Goal: Information Seeking & Learning: Learn about a topic

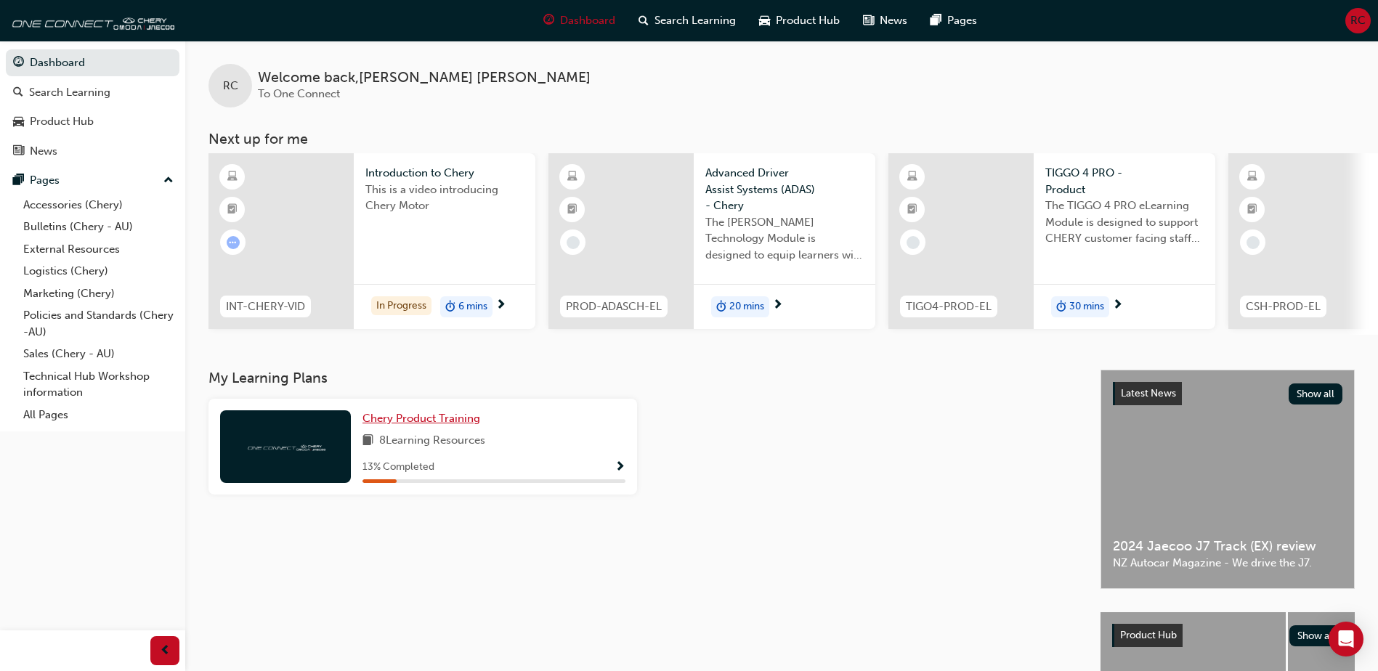
click at [438, 416] on link "Chery Product Training" at bounding box center [425, 418] width 124 height 17
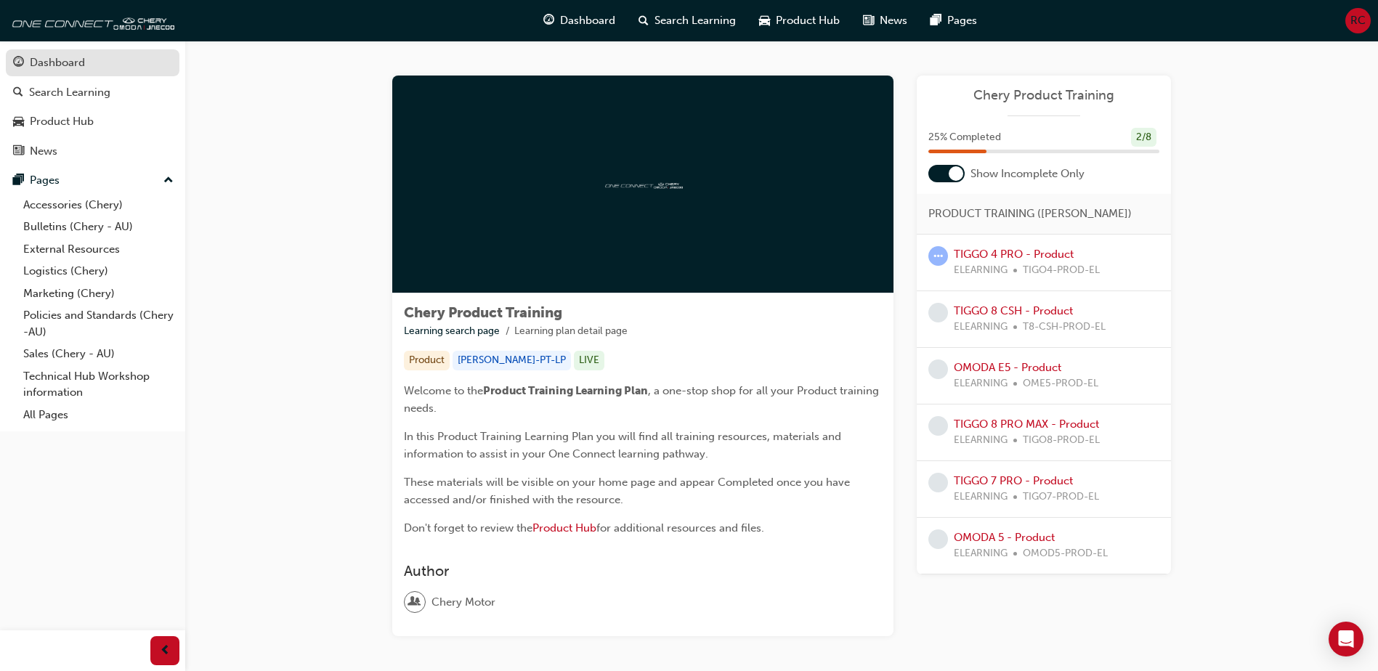
click at [39, 66] on div "Dashboard" at bounding box center [57, 62] width 55 height 17
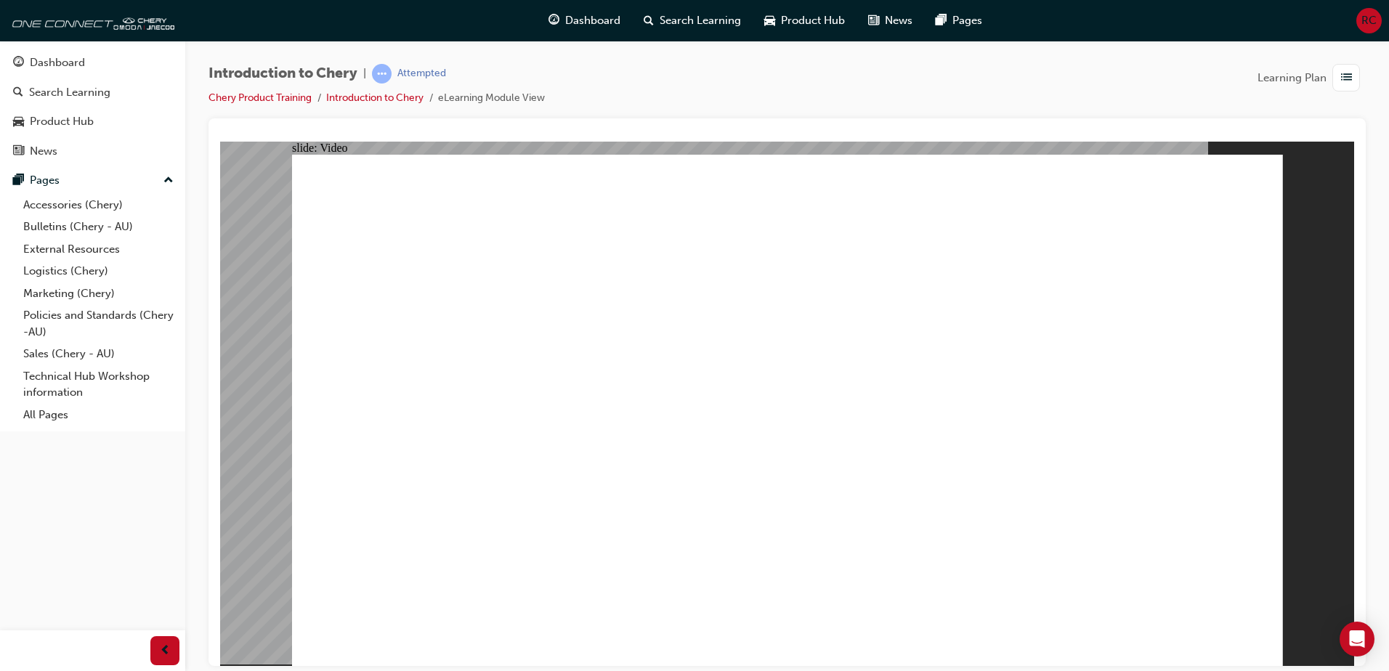
type input "311"
click at [1339, 83] on div "button" at bounding box center [1346, 78] width 28 height 28
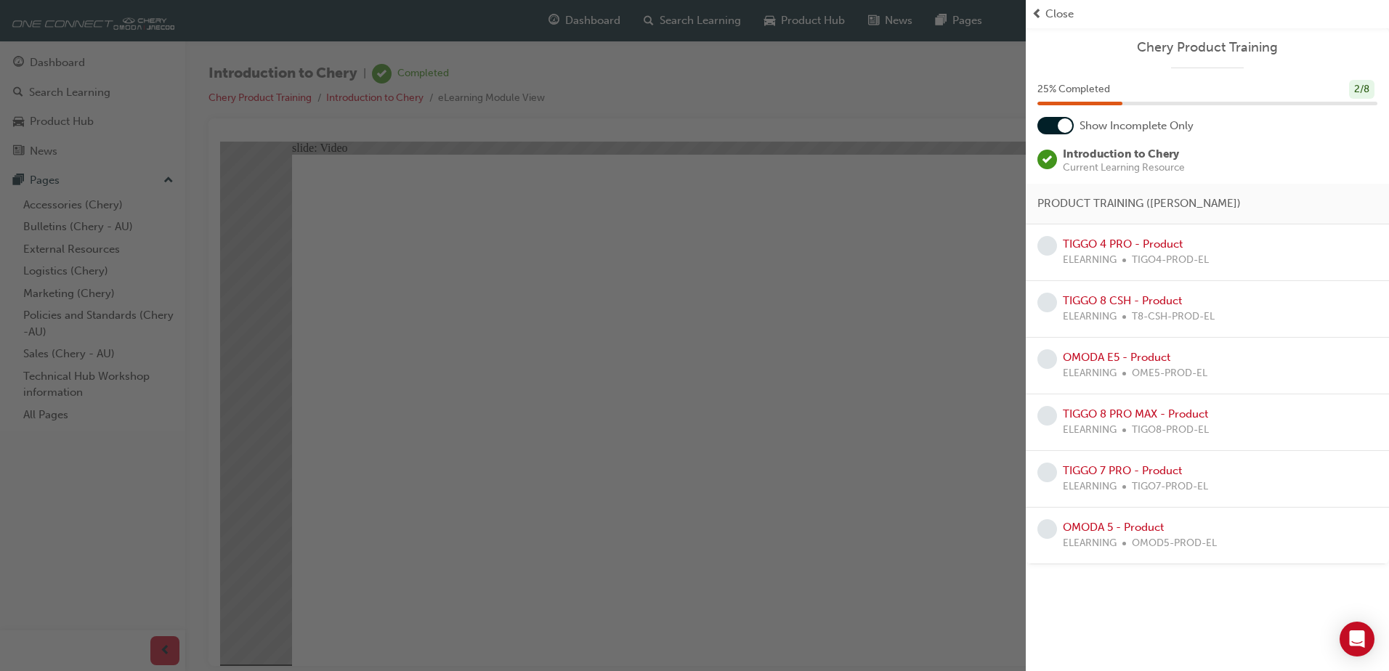
click at [1159, 87] on div "25 % Completed 2 / 8" at bounding box center [1207, 90] width 340 height 20
click at [1133, 243] on link "TIGGO 4 PRO - Product" at bounding box center [1123, 244] width 120 height 13
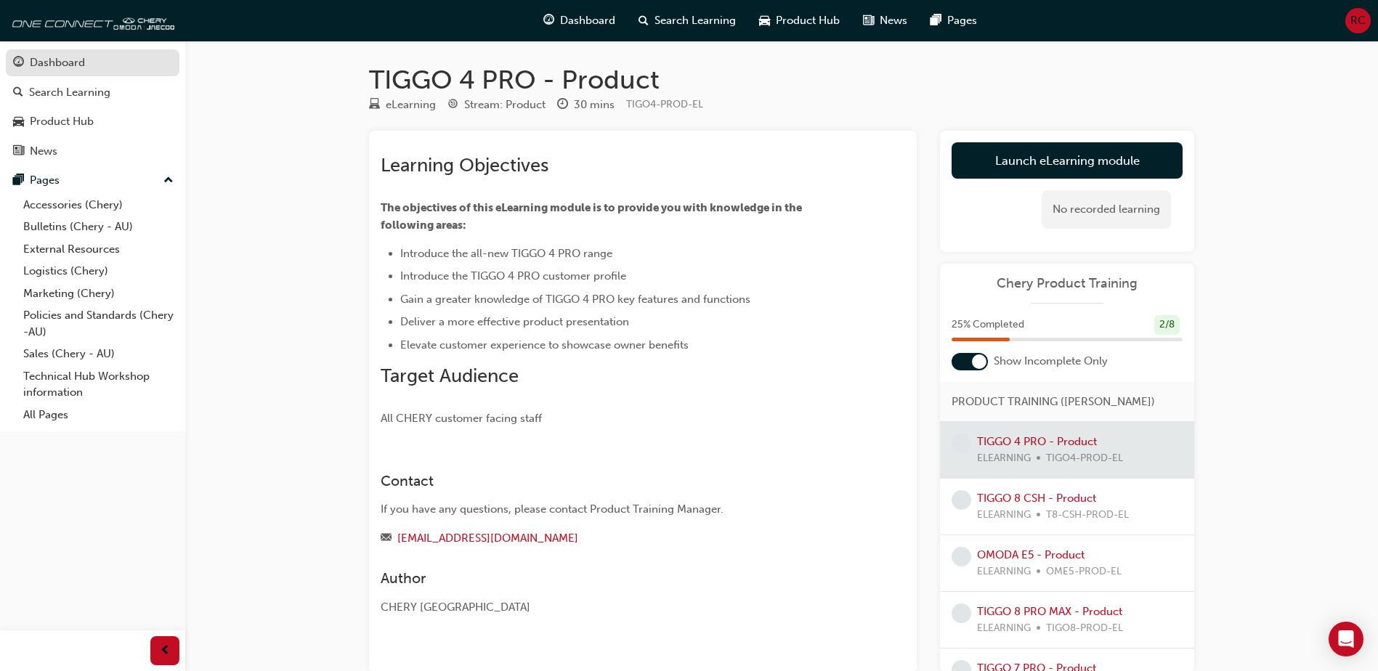
click at [73, 55] on div "Dashboard" at bounding box center [57, 62] width 55 height 17
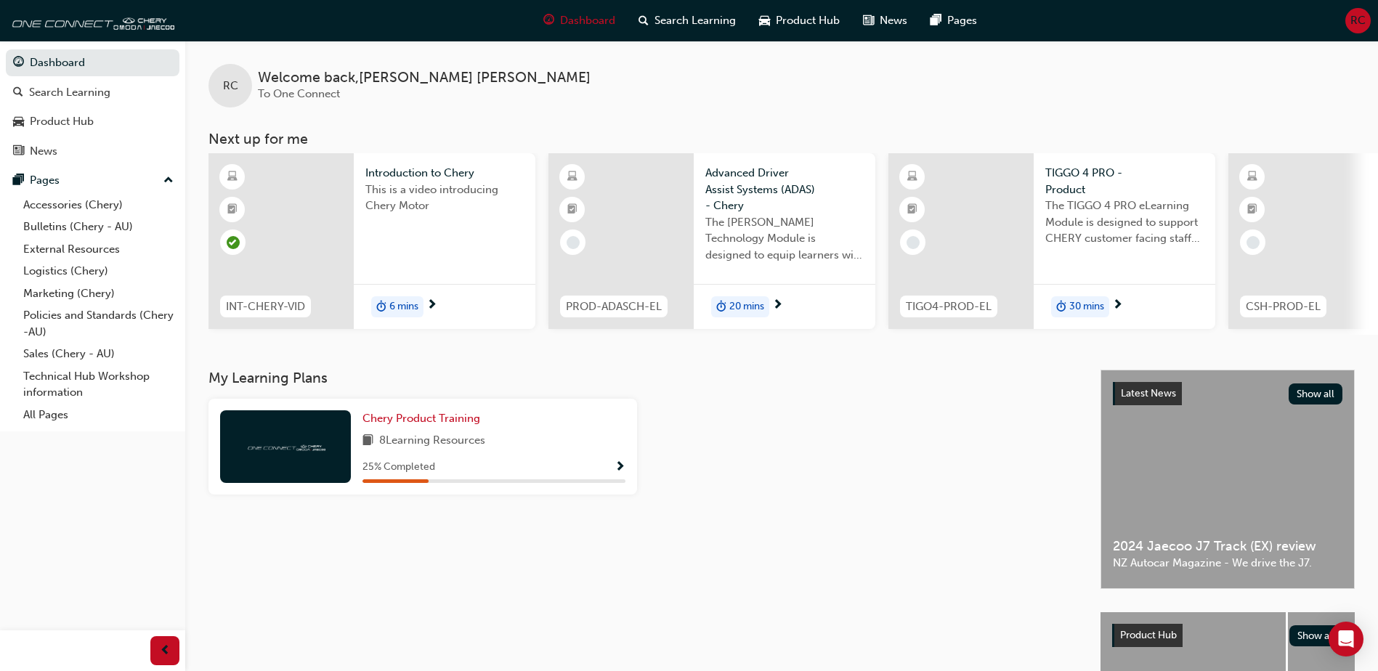
click at [465, 445] on span "8 Learning Resources" at bounding box center [432, 441] width 106 height 18
click at [618, 469] on span "Show Progress" at bounding box center [620, 467] width 11 height 13
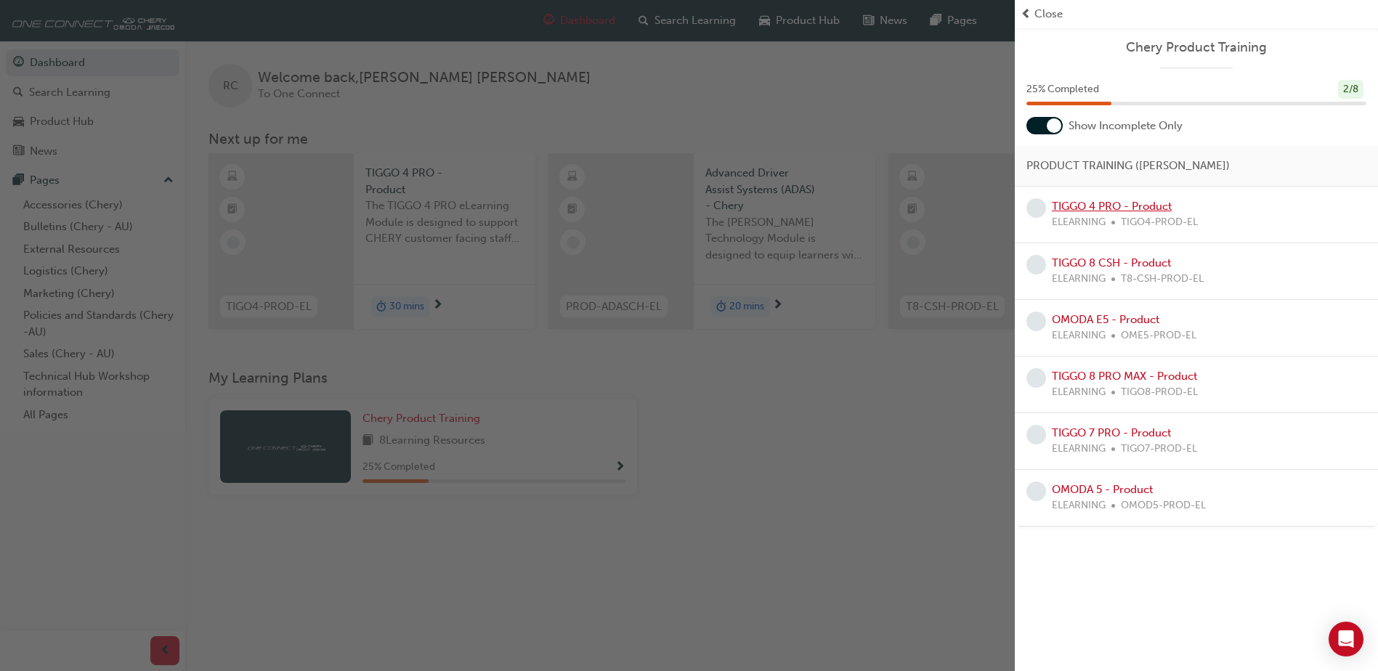
click at [1120, 201] on link "TIGGO 4 PRO - Product" at bounding box center [1112, 206] width 120 height 13
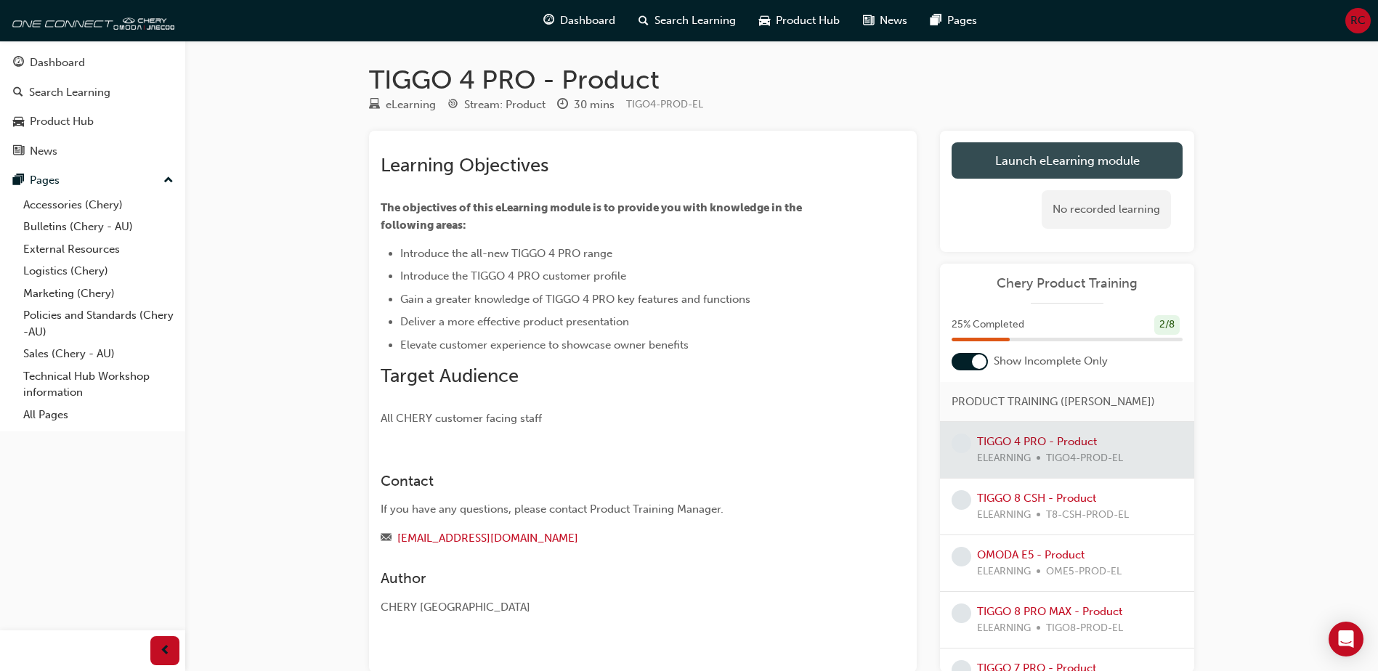
click at [1032, 171] on link "Launch eLearning module" at bounding box center [1067, 160] width 231 height 36
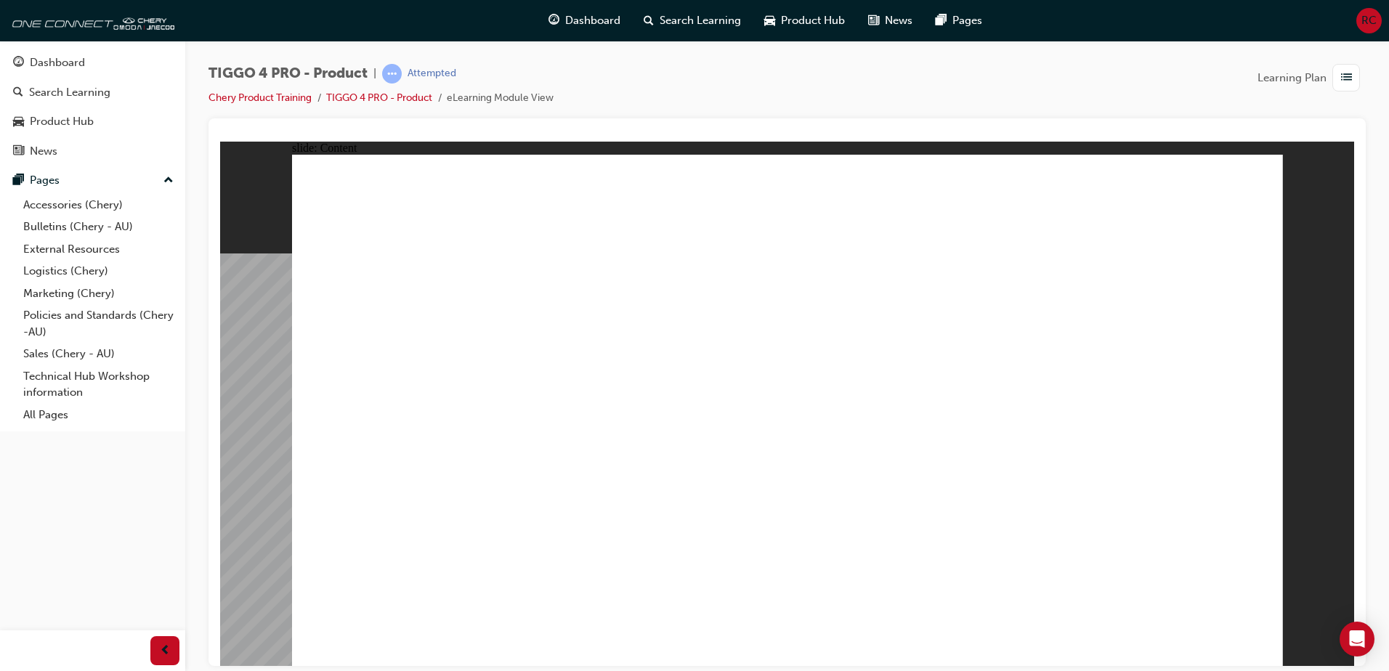
drag, startPoint x: 1169, startPoint y: 413, endPoint x: 1142, endPoint y: 415, distance: 26.9
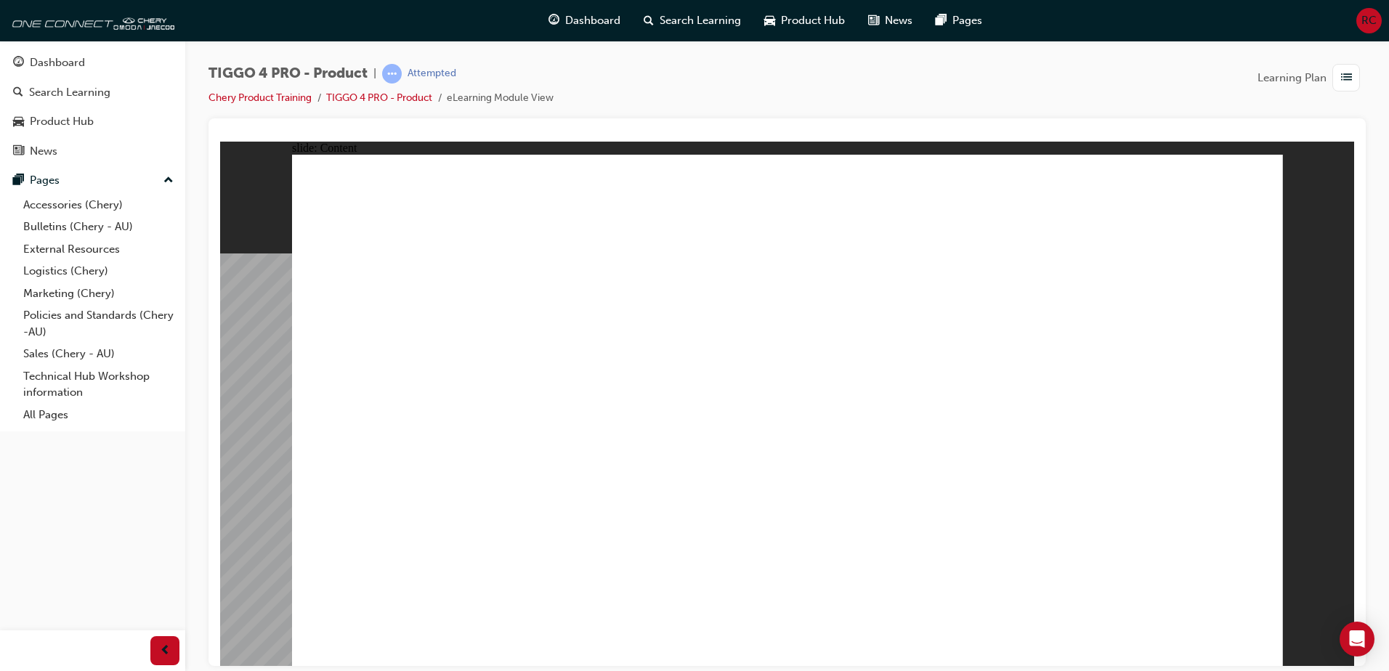
drag, startPoint x: 1247, startPoint y: 652, endPoint x: 1417, endPoint y: 809, distance: 232.4
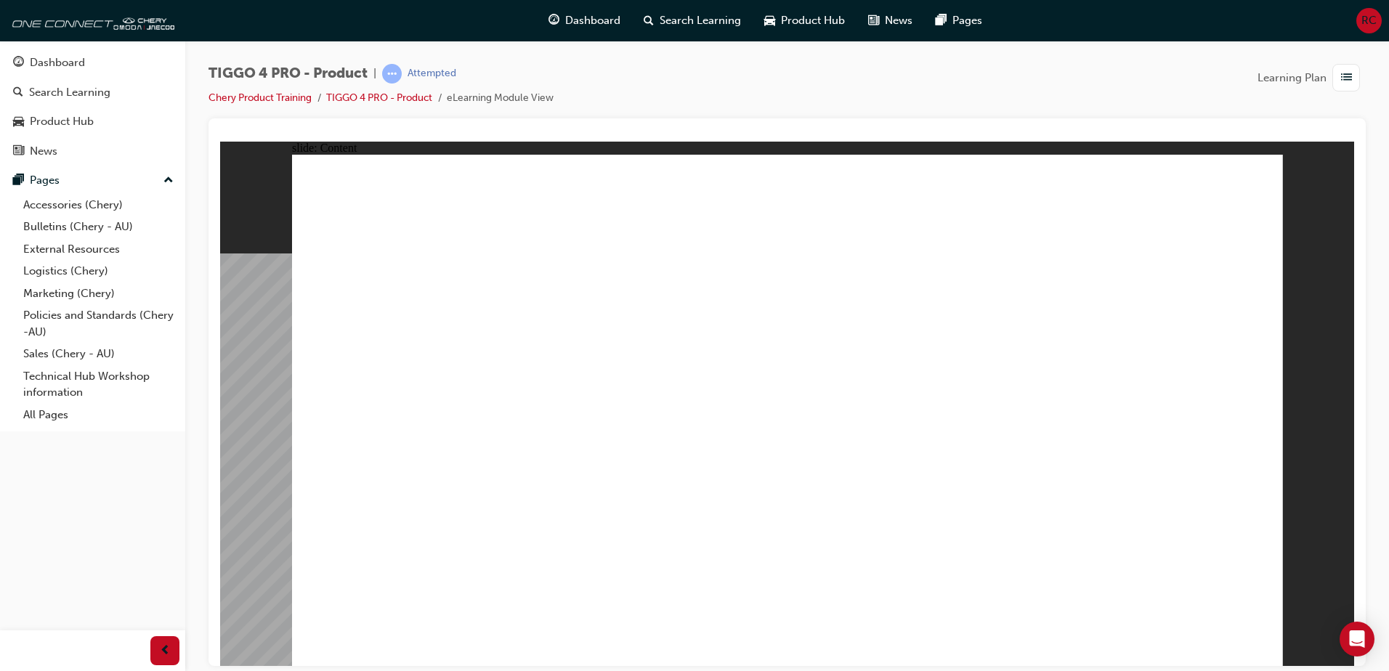
drag, startPoint x: 948, startPoint y: 514, endPoint x: 985, endPoint y: 529, distance: 39.8
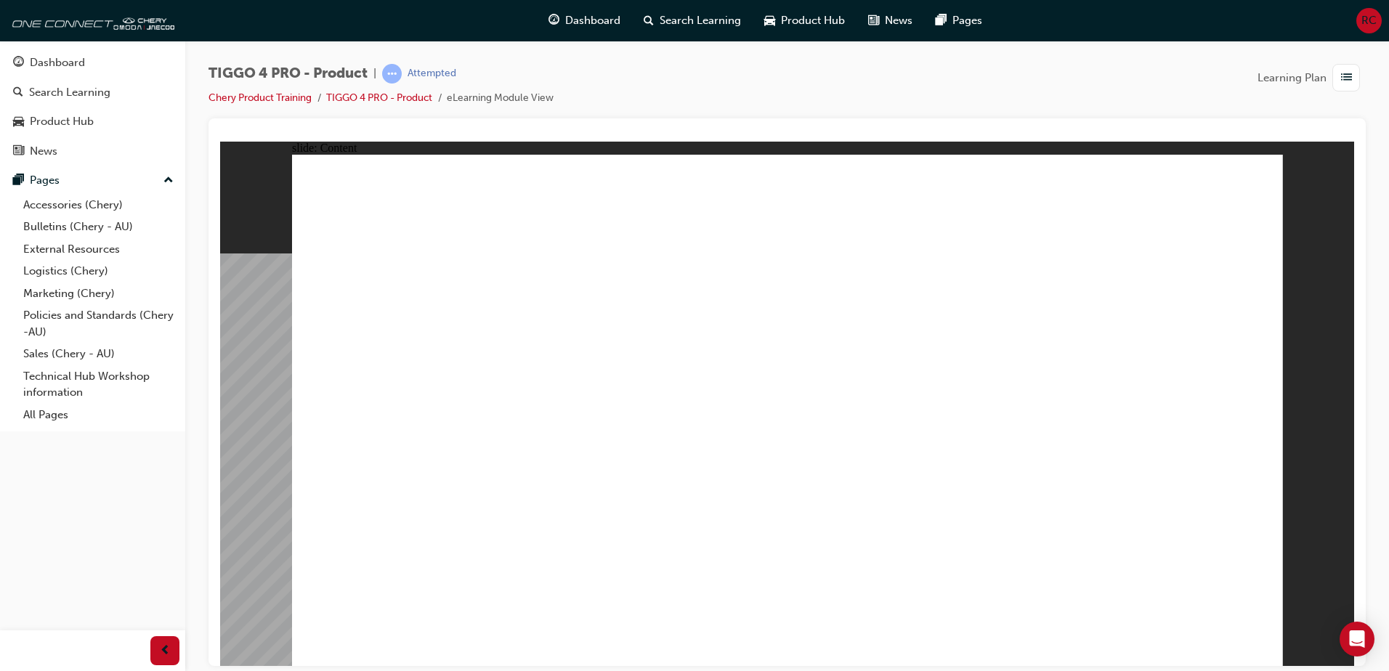
drag, startPoint x: 520, startPoint y: 525, endPoint x: 535, endPoint y: 437, distance: 89.2
drag, startPoint x: 931, startPoint y: 406, endPoint x: 971, endPoint y: 500, distance: 102.2
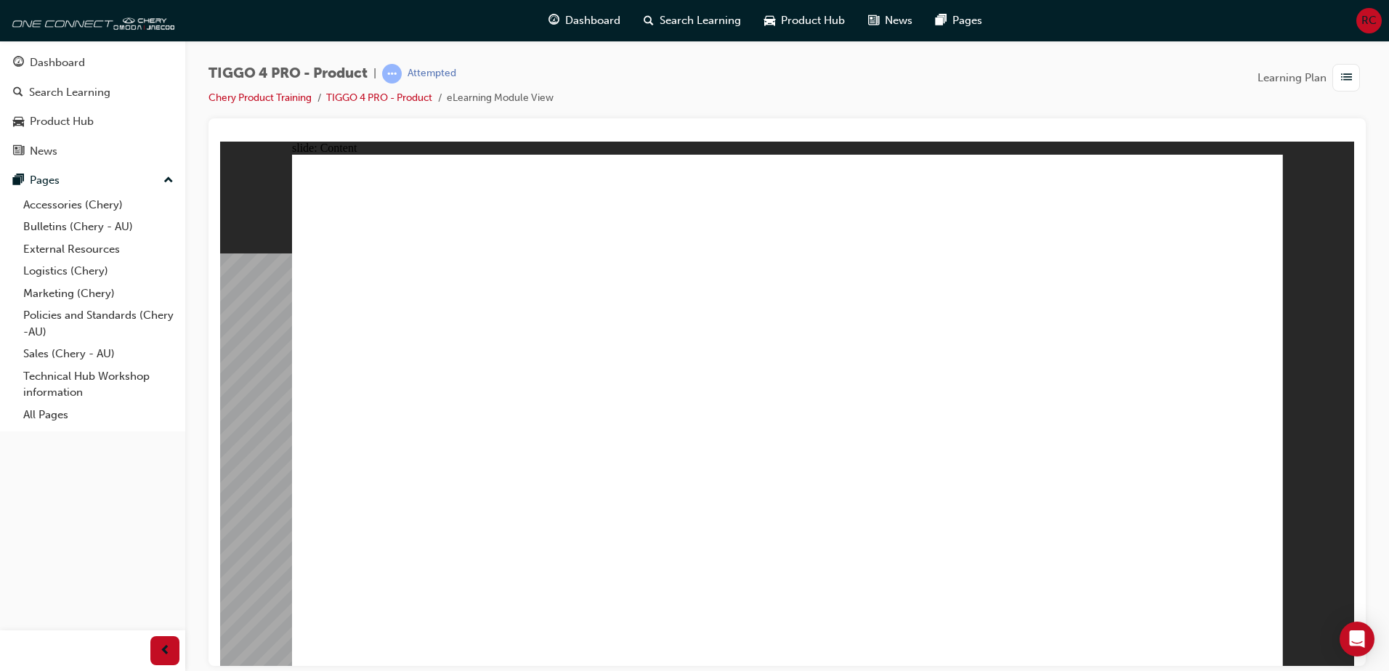
drag, startPoint x: 490, startPoint y: 557, endPoint x: 490, endPoint y: 544, distance: 13.1
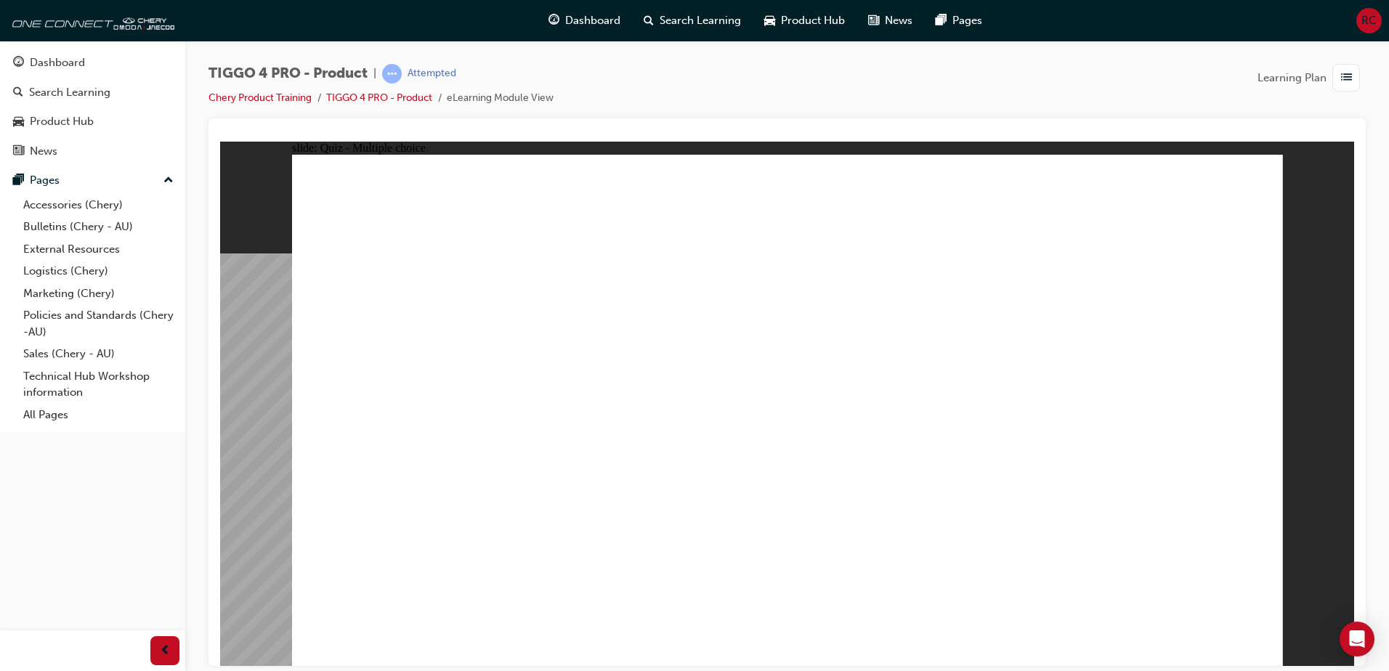
radio input "true"
drag, startPoint x: 574, startPoint y: 331, endPoint x: 589, endPoint y: 521, distance: 191.0
drag, startPoint x: 413, startPoint y: 327, endPoint x: 787, endPoint y: 512, distance: 417.5
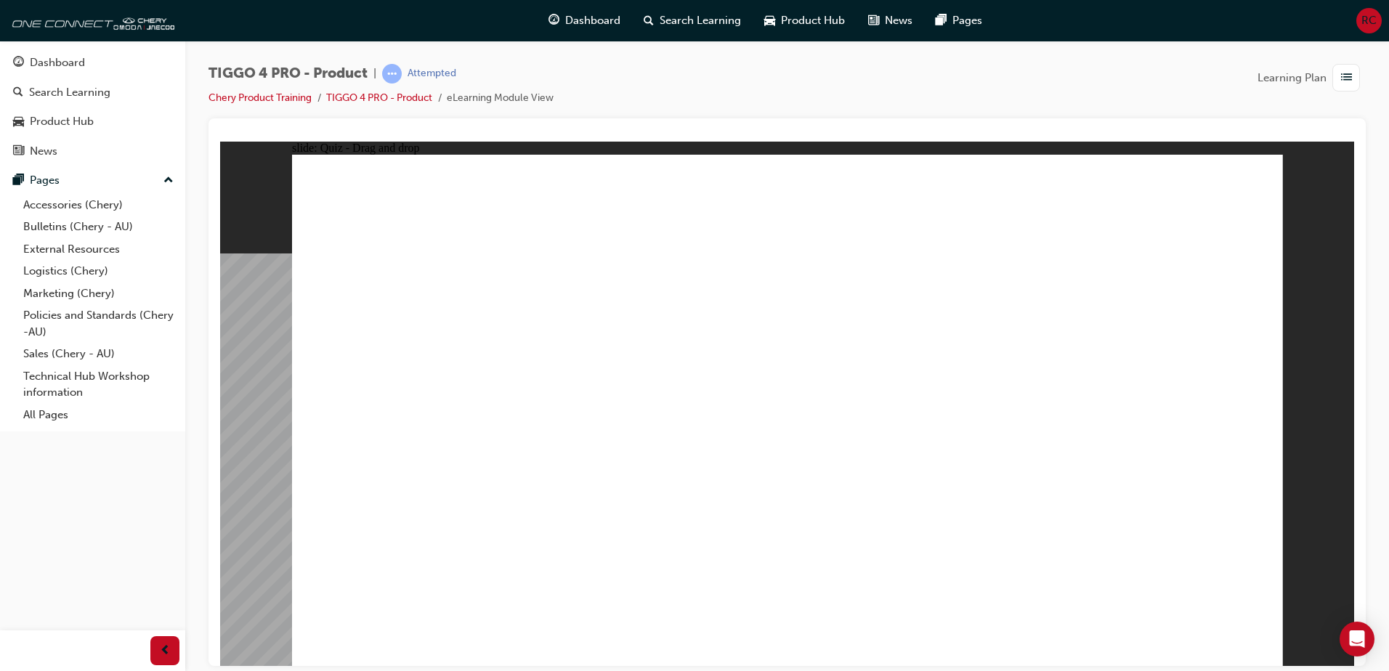
drag, startPoint x: 995, startPoint y: 336, endPoint x: 419, endPoint y: 534, distance: 608.6
drag, startPoint x: 807, startPoint y: 340, endPoint x: 1014, endPoint y: 539, distance: 287.2
drag, startPoint x: 1200, startPoint y: 331, endPoint x: 1202, endPoint y: 525, distance: 193.3
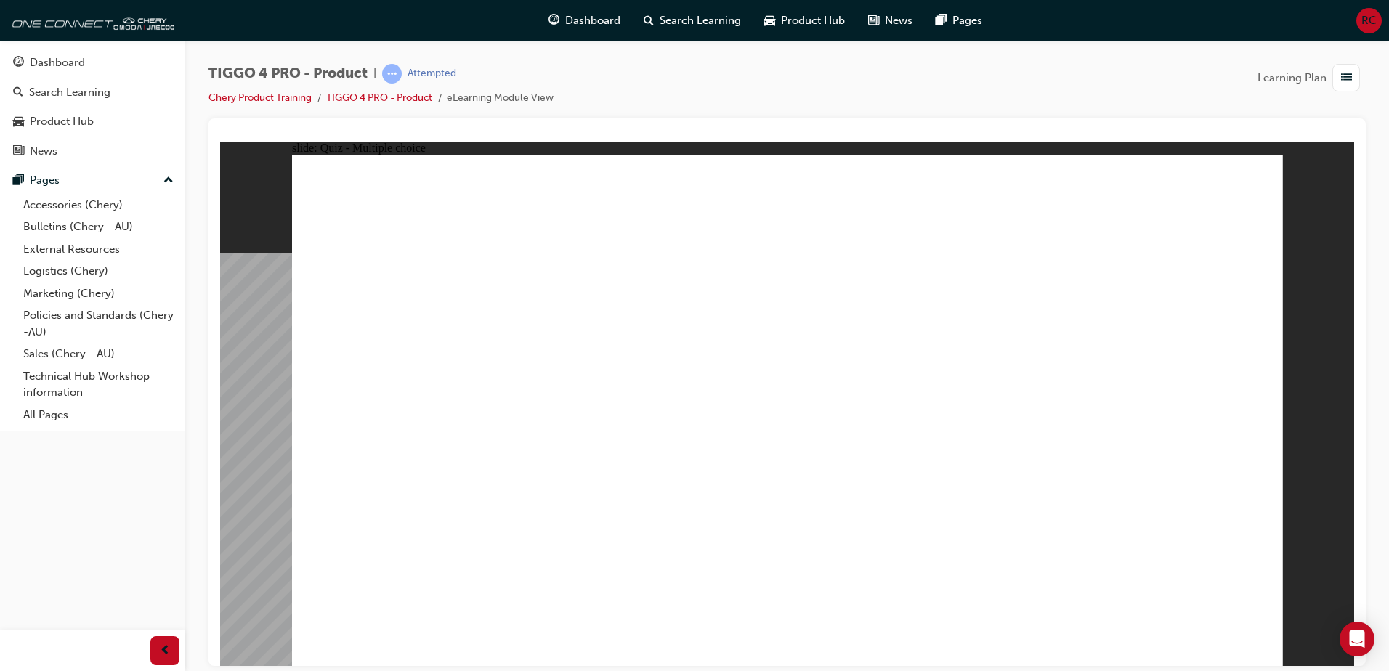
radio input "true"
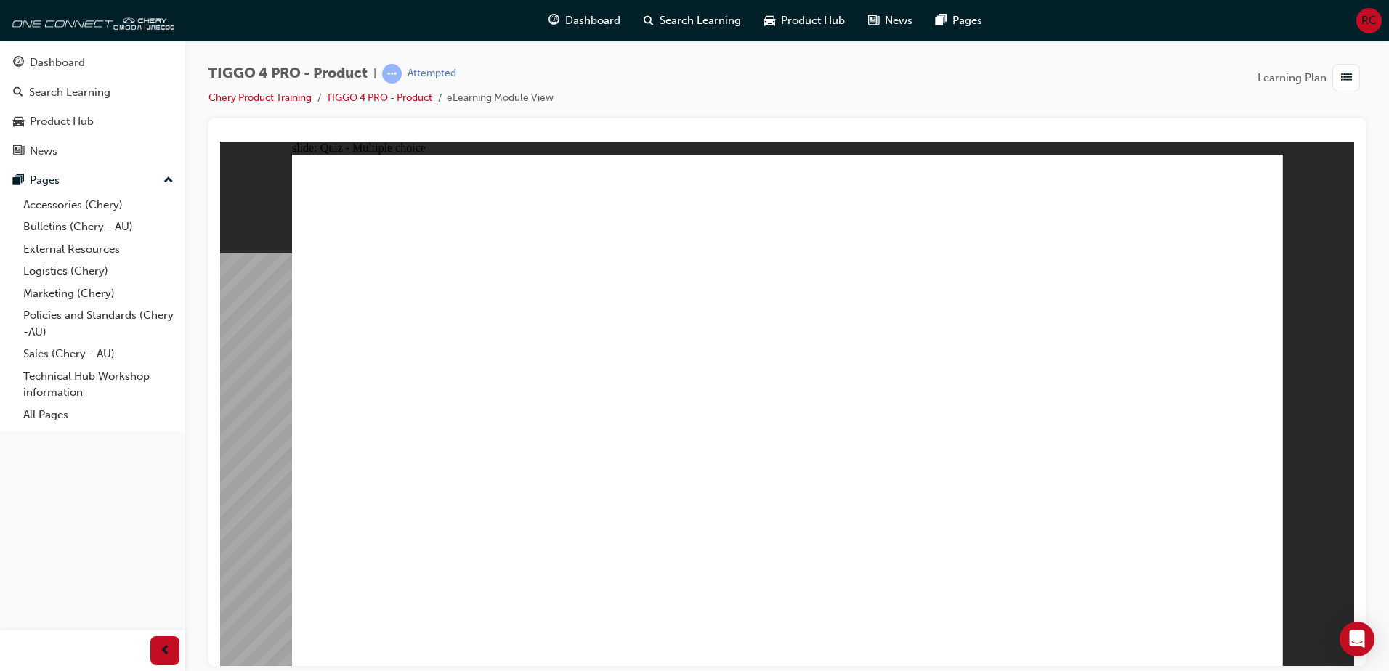
radio input "true"
drag, startPoint x: 463, startPoint y: 376, endPoint x: 1104, endPoint y: 359, distance: 641.8
drag, startPoint x: 664, startPoint y: 416, endPoint x: 1145, endPoint y: 375, distance: 482.7
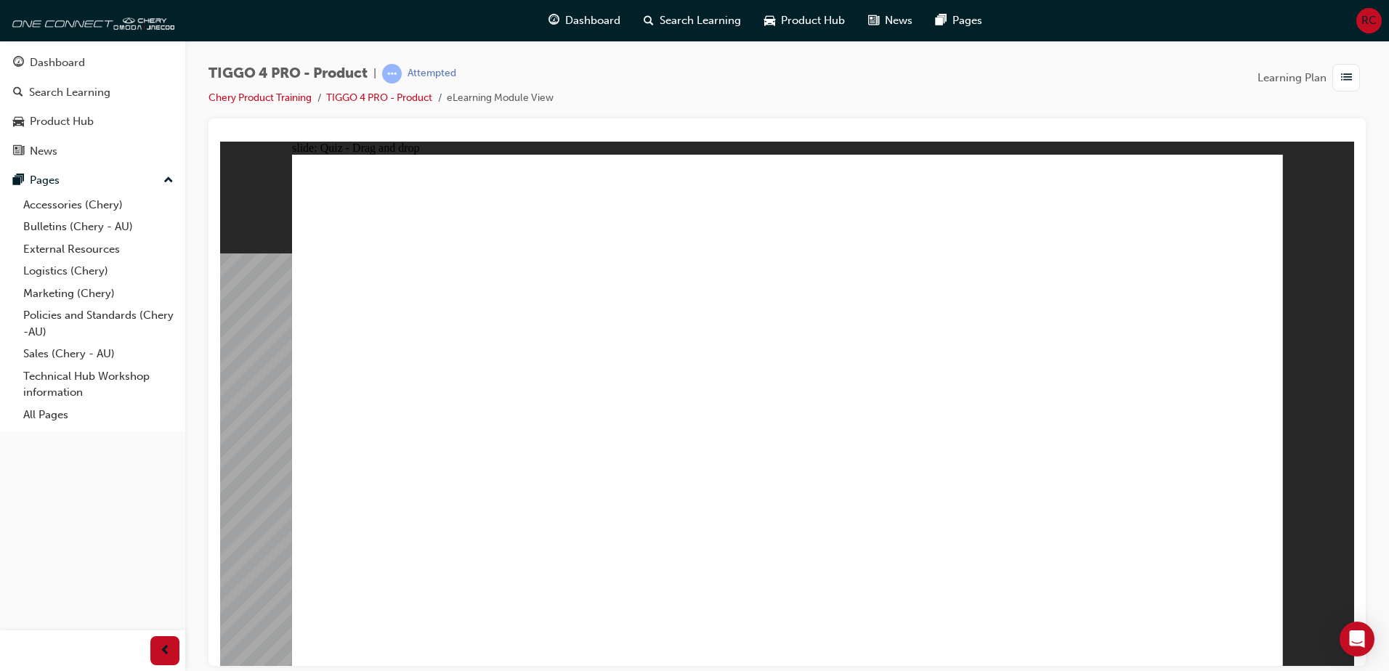
drag, startPoint x: 631, startPoint y: 470, endPoint x: 1148, endPoint y: 412, distance: 519.8
drag, startPoint x: 481, startPoint y: 467, endPoint x: 977, endPoint y: 355, distance: 508.7
drag, startPoint x: 424, startPoint y: 428, endPoint x: 1119, endPoint y: 429, distance: 694.6
drag, startPoint x: 464, startPoint y: 525, endPoint x: 1167, endPoint y: 475, distance: 705.1
drag, startPoint x: 669, startPoint y: 367, endPoint x: 1034, endPoint y: 452, distance: 374.5
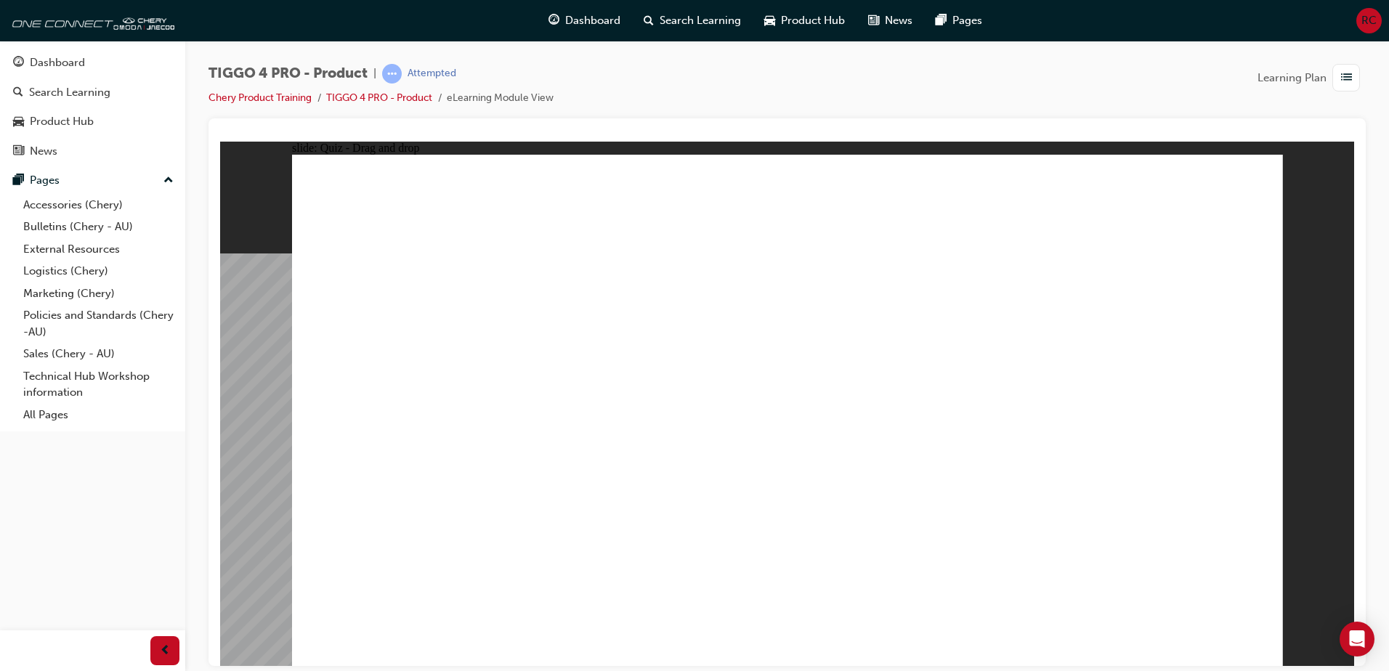
radio input "true"
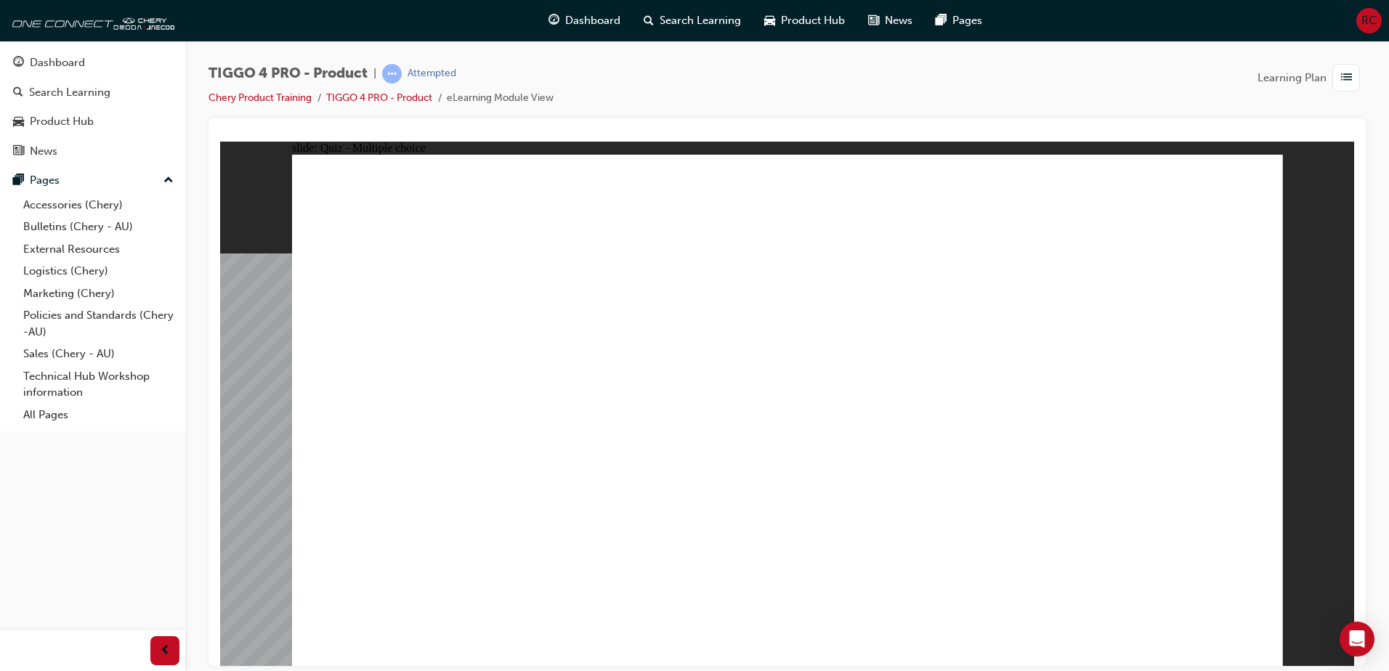
radio input "true"
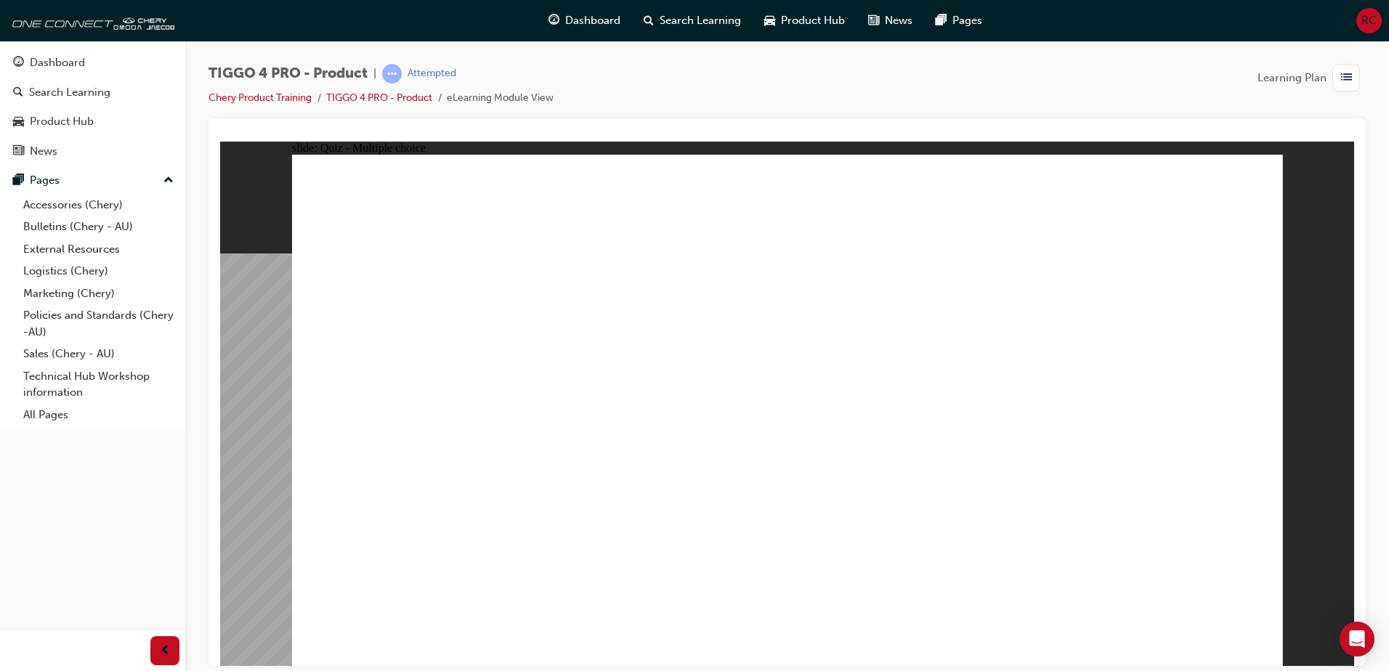
radio input "true"
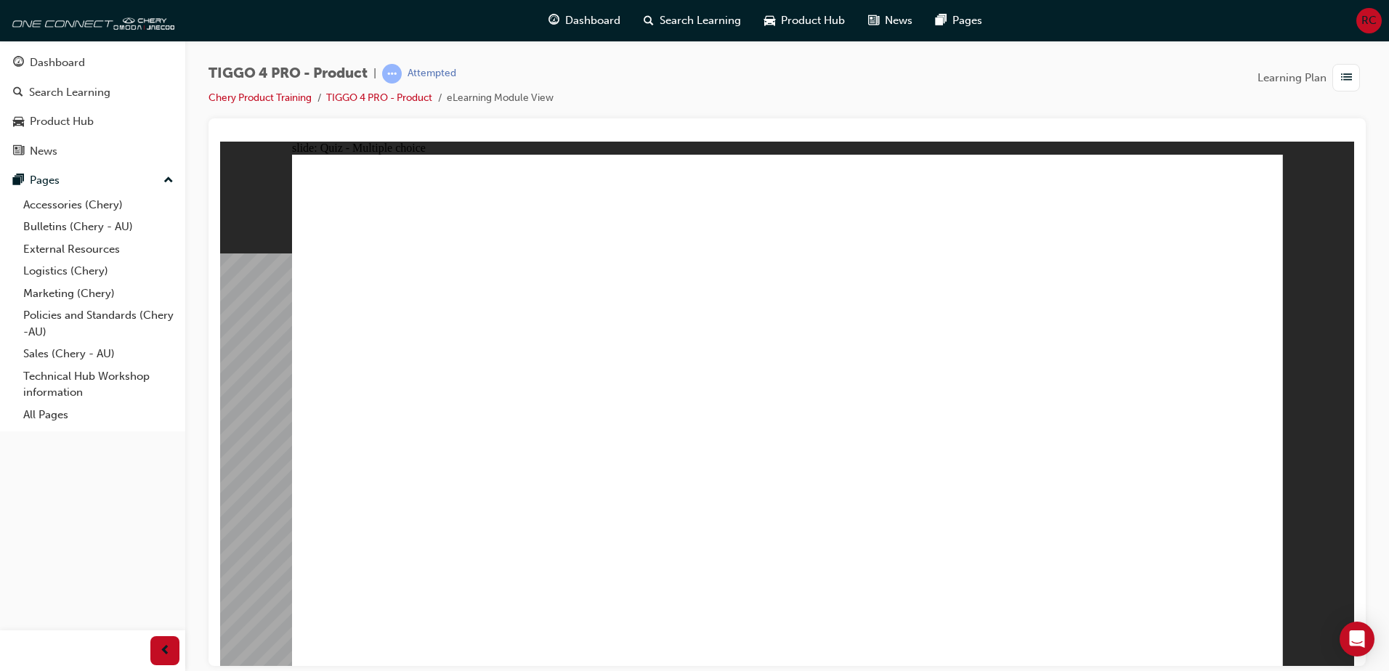
radio input "true"
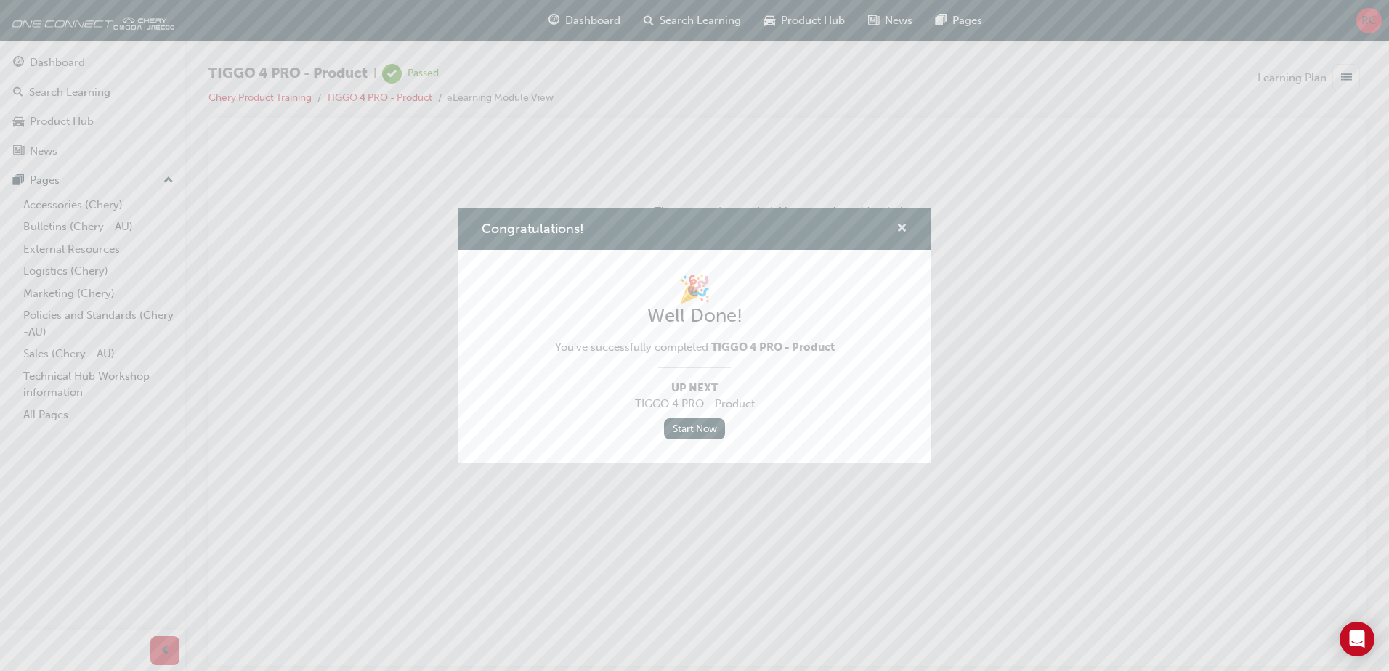
click at [902, 227] on span "cross-icon" at bounding box center [902, 229] width 11 height 13
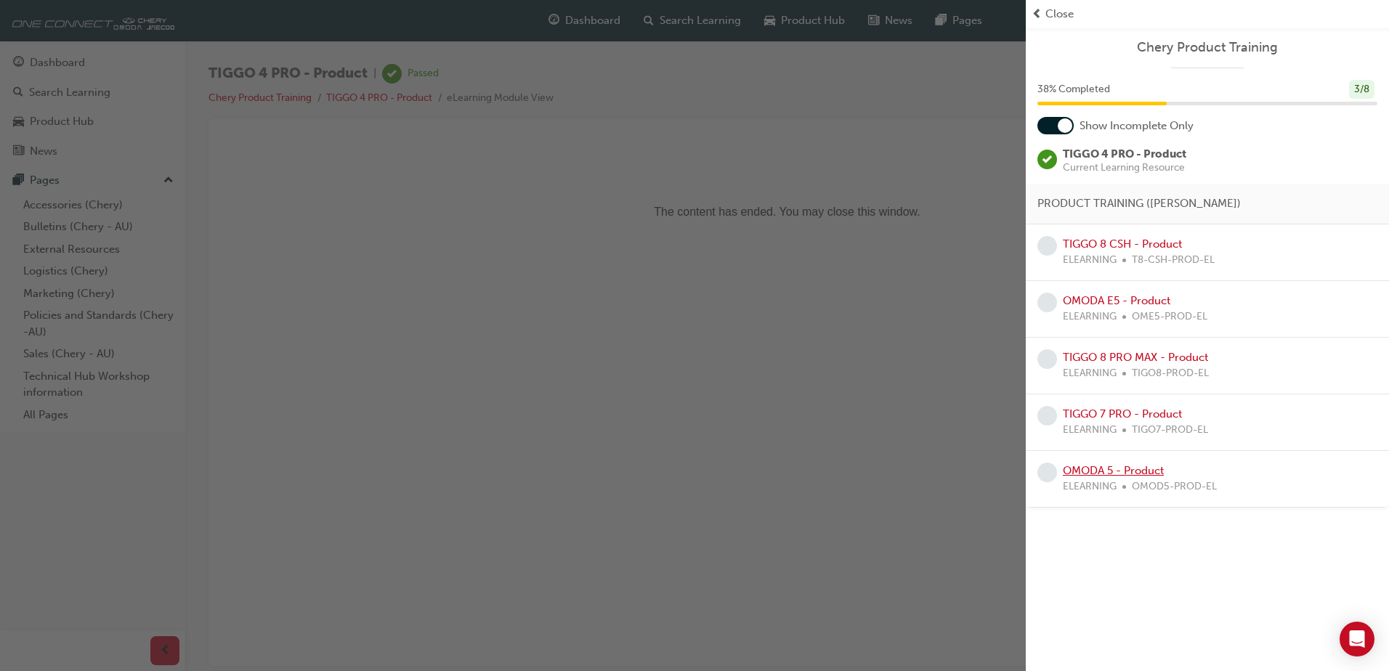
click at [1128, 467] on link "OMODA 5 - Product" at bounding box center [1113, 470] width 101 height 13
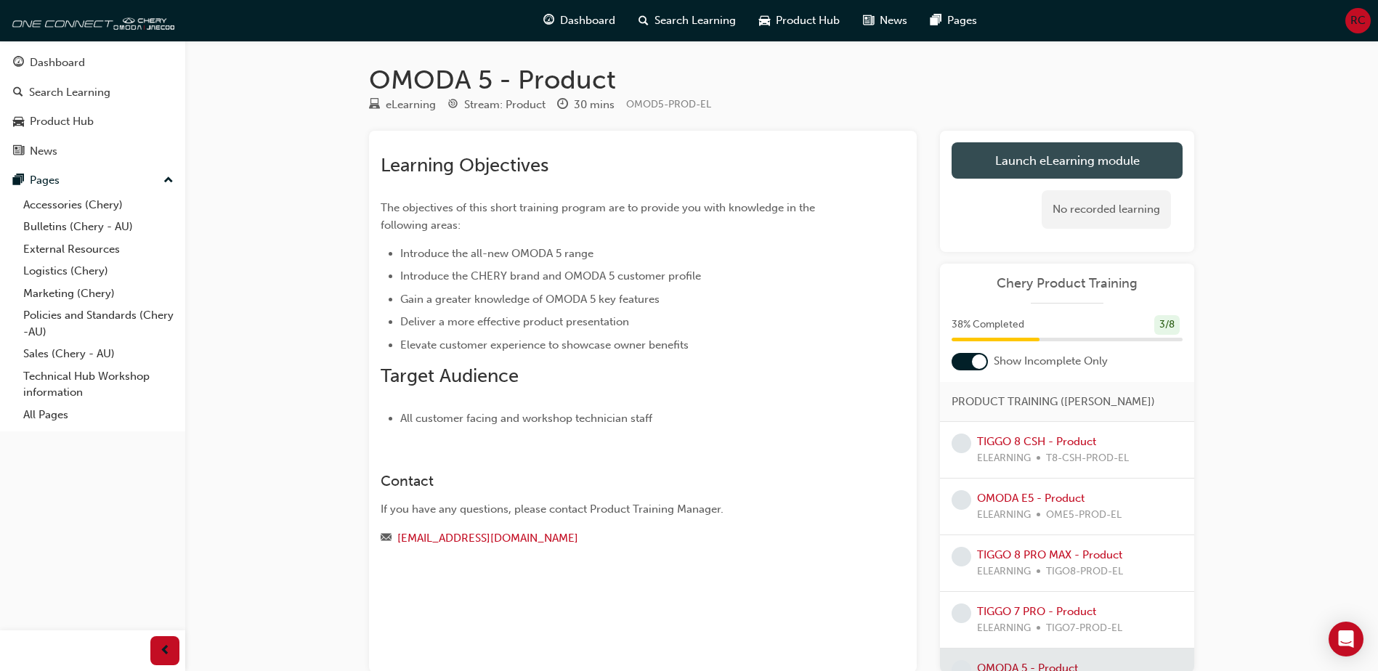
click at [1051, 164] on link "Launch eLearning module" at bounding box center [1067, 160] width 231 height 36
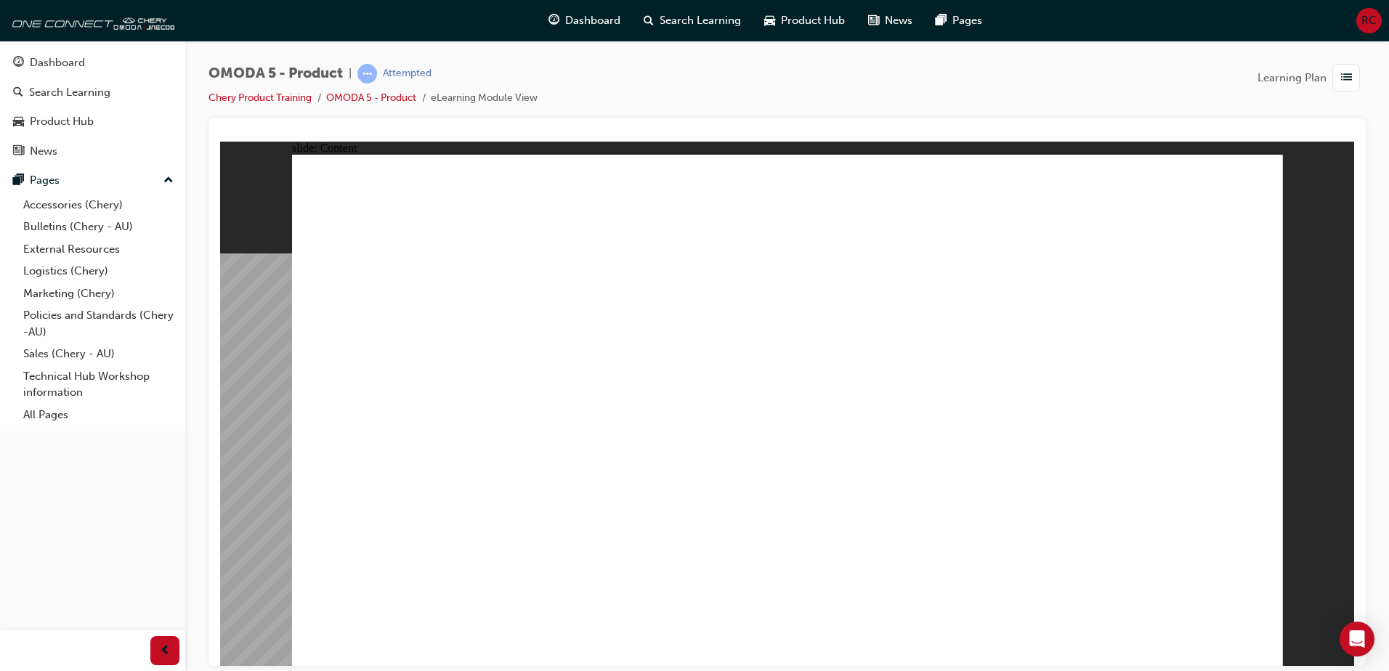
drag, startPoint x: 1099, startPoint y: 234, endPoint x: 1049, endPoint y: 270, distance: 60.9
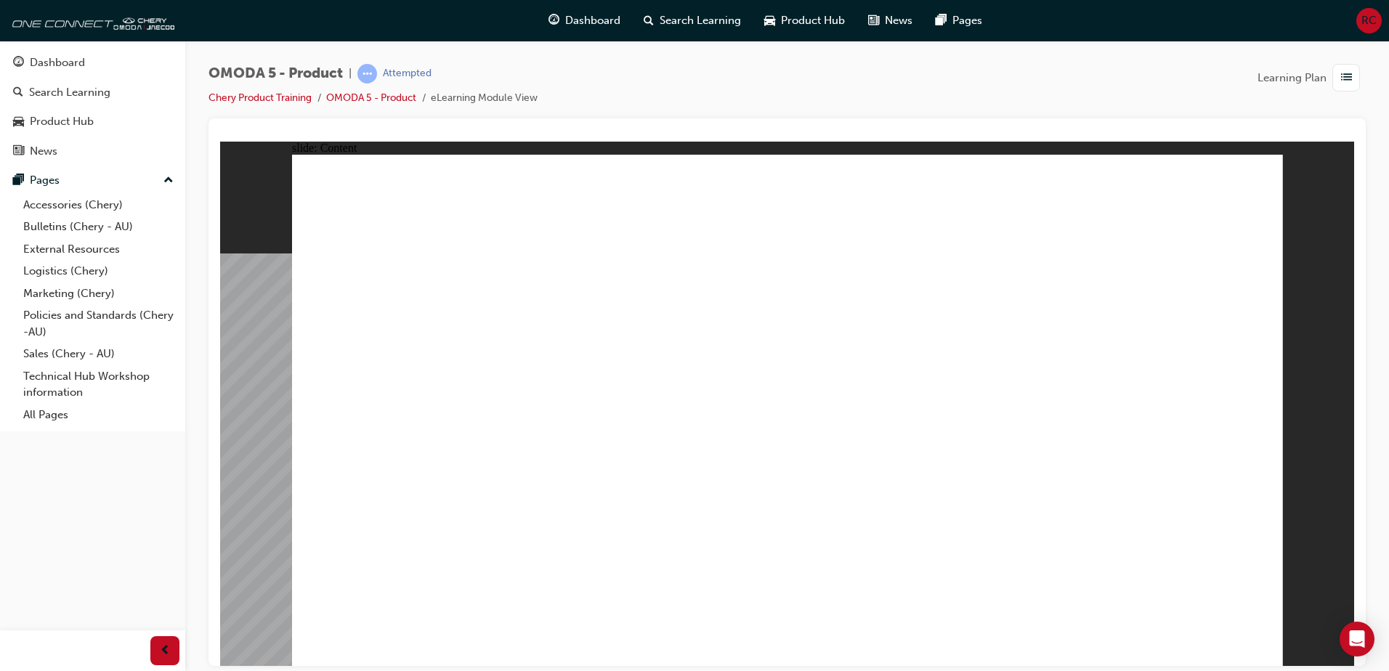
click at [220, 141] on image at bounding box center [220, 141] width 0 height 0
drag, startPoint x: 1092, startPoint y: 208, endPoint x: 981, endPoint y: 255, distance: 120.8
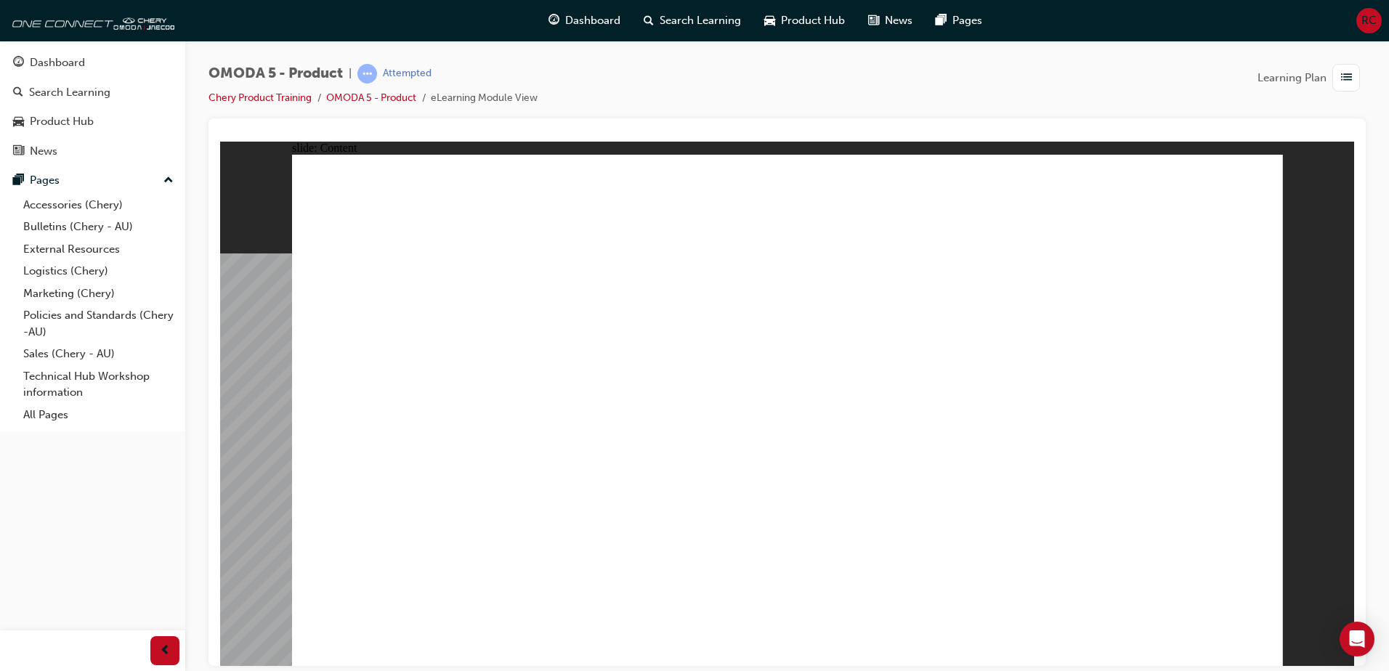
click at [220, 141] on image at bounding box center [220, 141] width 0 height 0
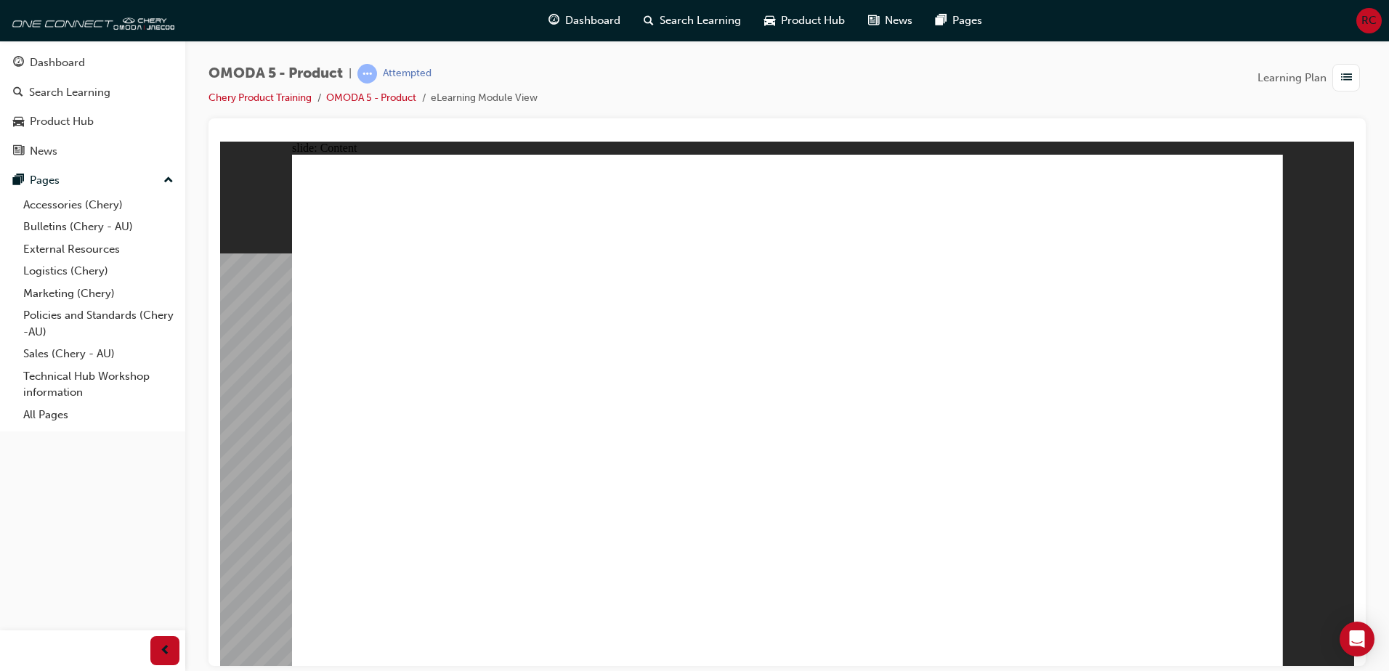
drag, startPoint x: 959, startPoint y: 322, endPoint x: 1075, endPoint y: 352, distance: 119.5
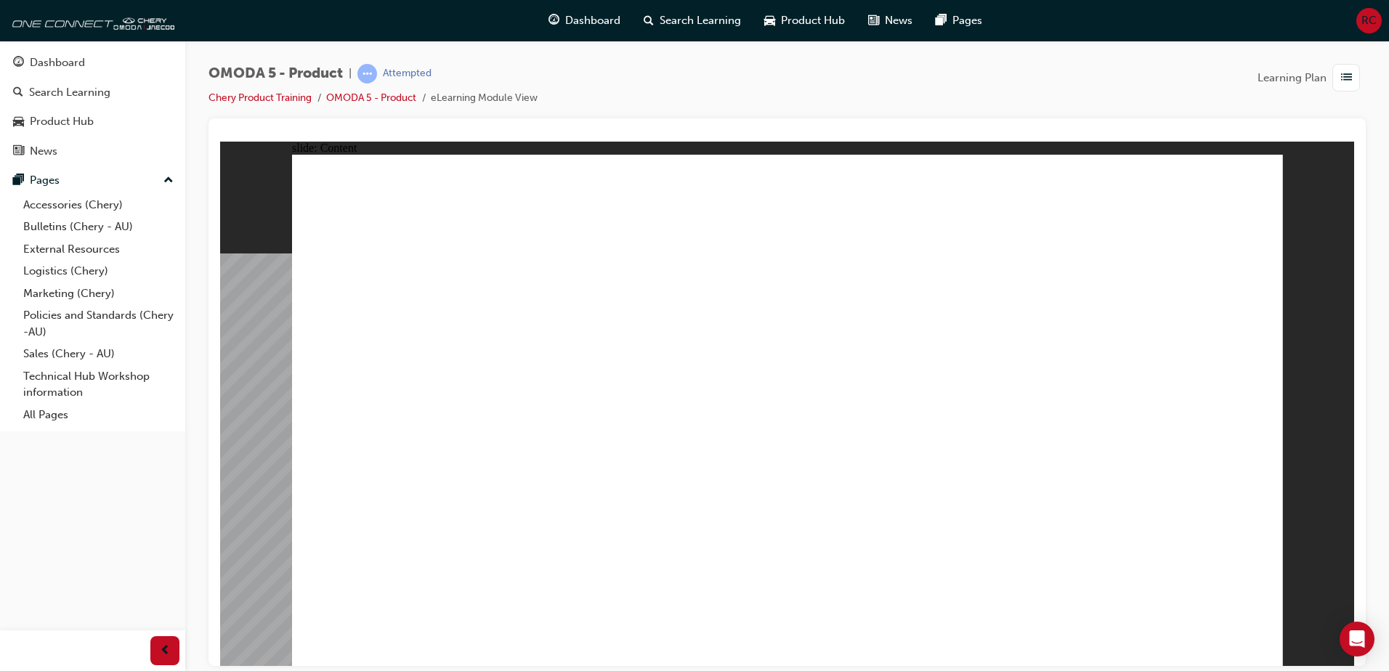
click at [220, 141] on image at bounding box center [220, 141] width 0 height 0
drag, startPoint x: 319, startPoint y: 501, endPoint x: 456, endPoint y: 558, distance: 148.2
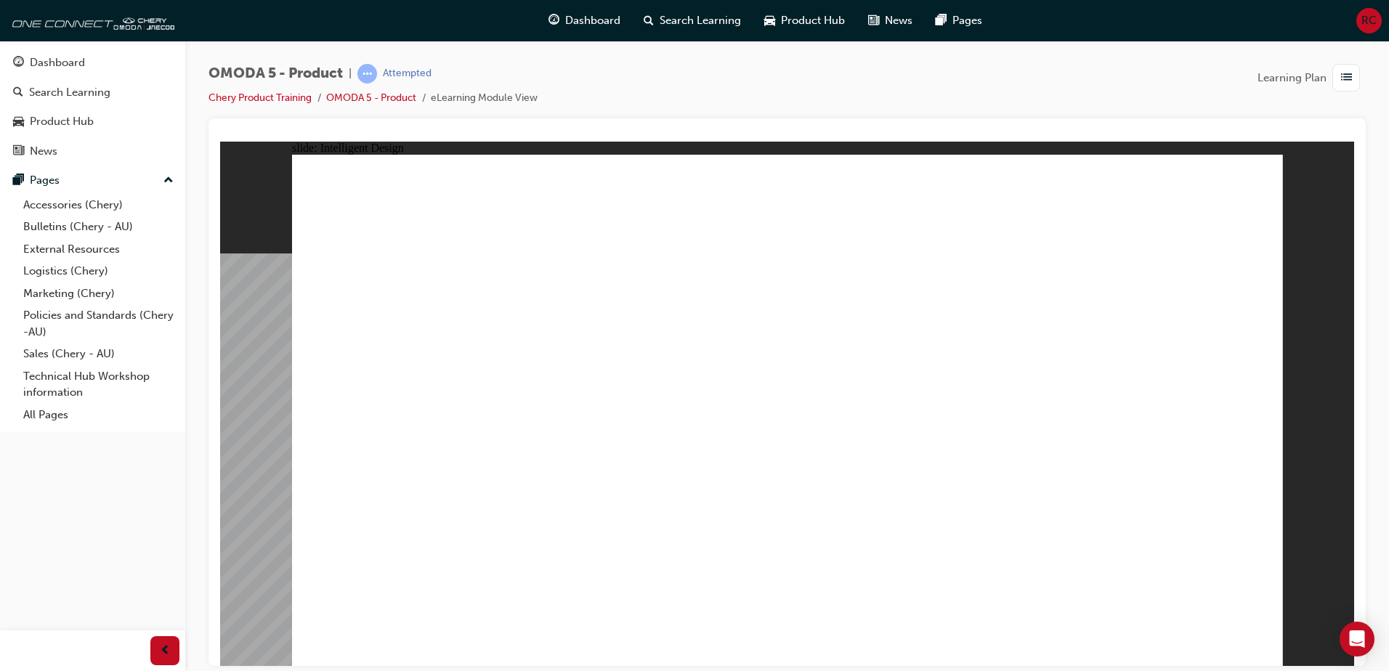
click at [1283, 634] on div "slide: Intelligent Design ADVANCED LED LIGHTING Another stand-out feature of th…" at bounding box center [787, 403] width 1134 height 525
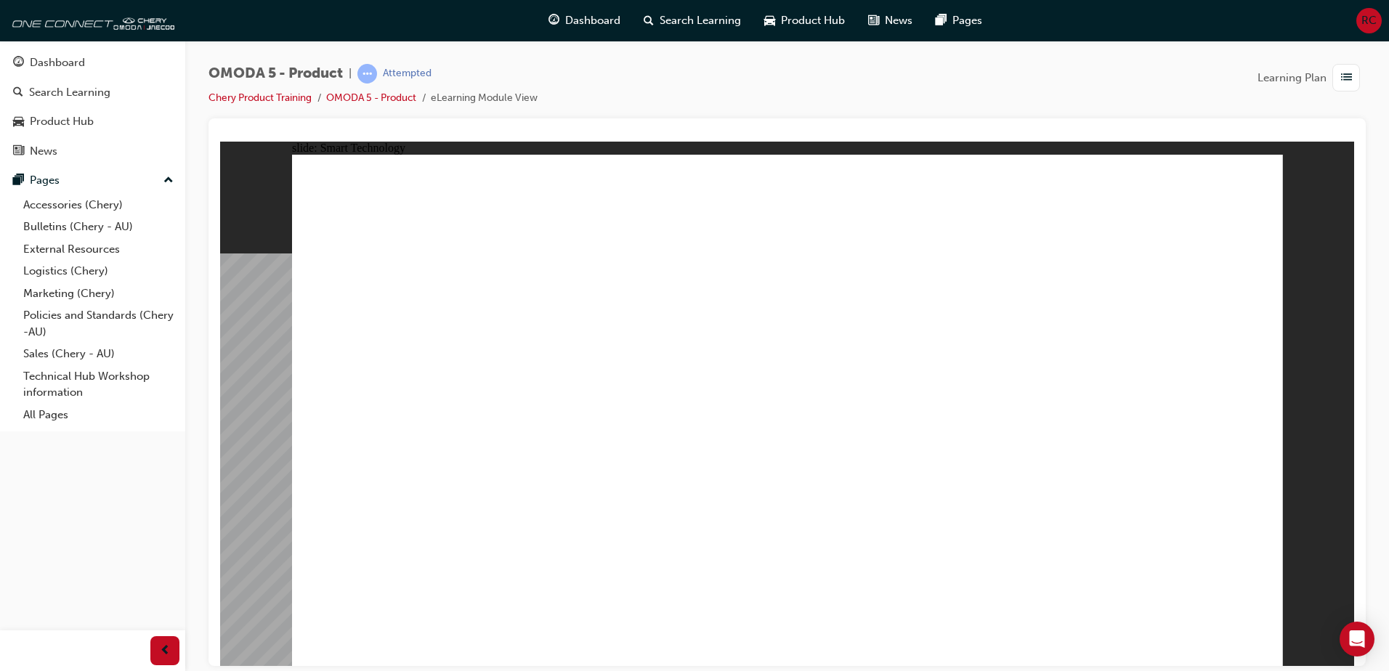
click at [220, 141] on image at bounding box center [220, 141] width 0 height 0
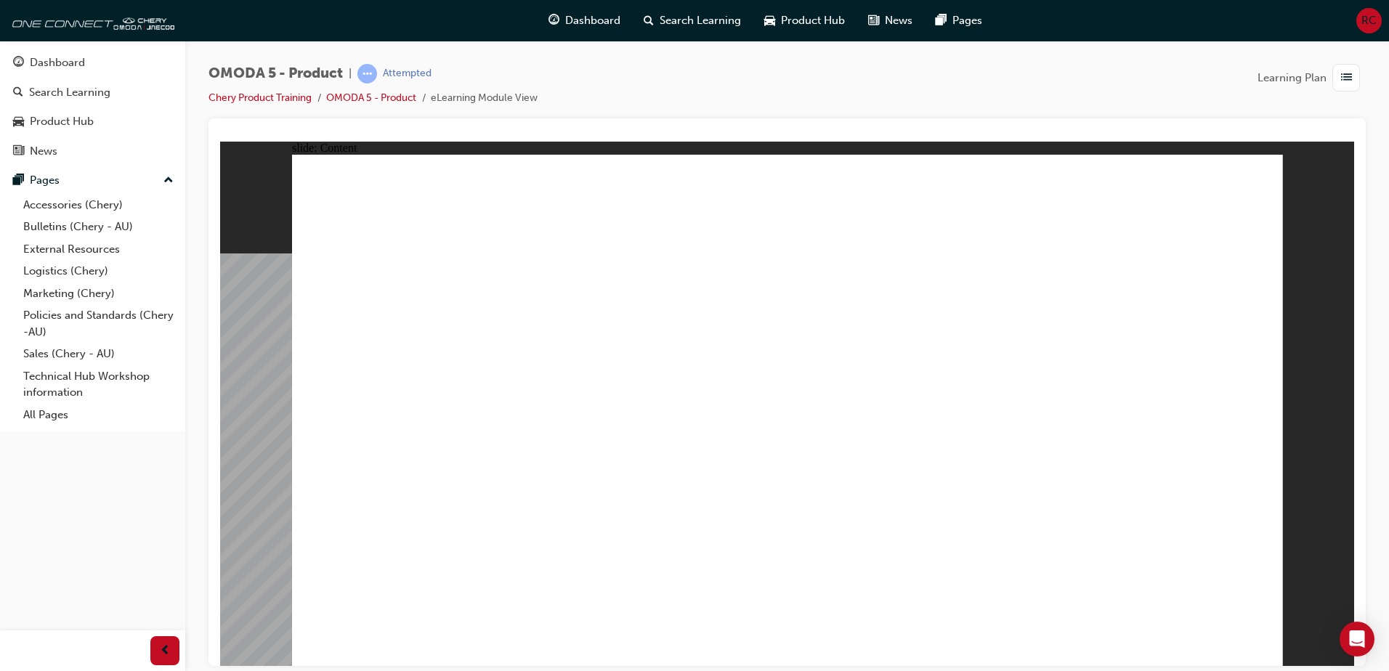
drag, startPoint x: 759, startPoint y: 517, endPoint x: 645, endPoint y: 558, distance: 121.4
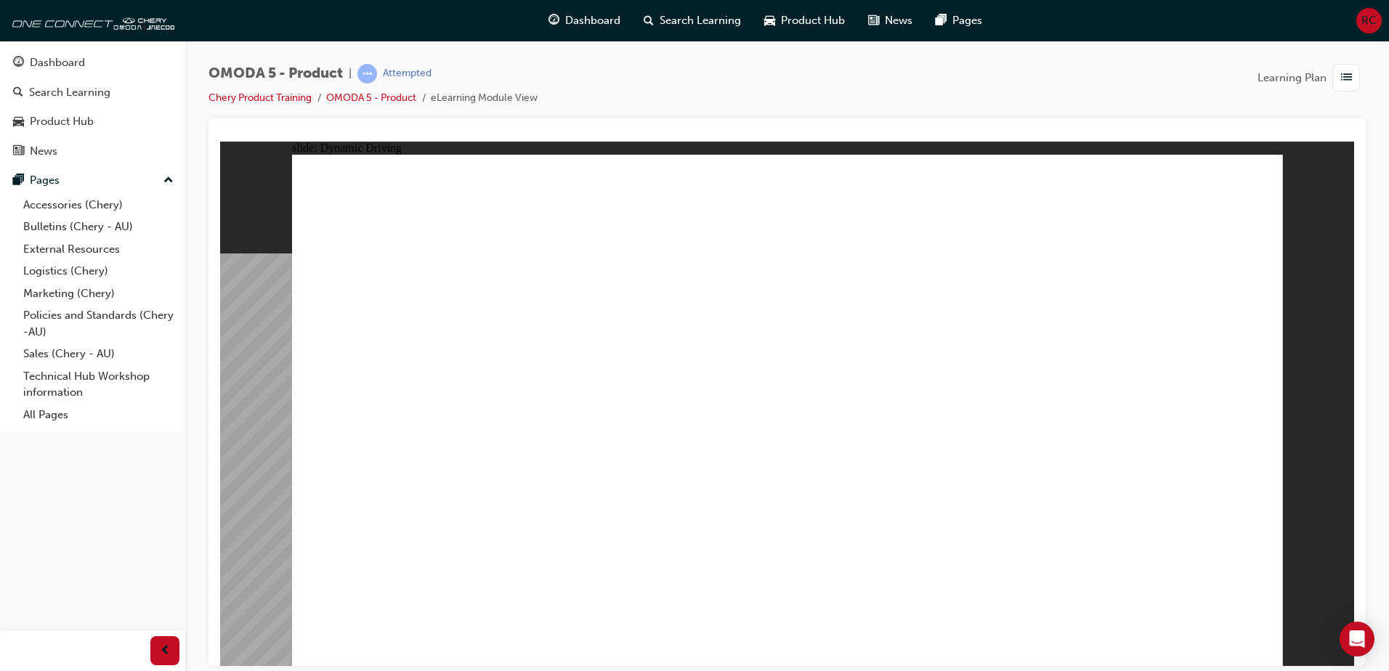
drag, startPoint x: 206, startPoint y: 77, endPoint x: 279, endPoint y: 78, distance: 72.7
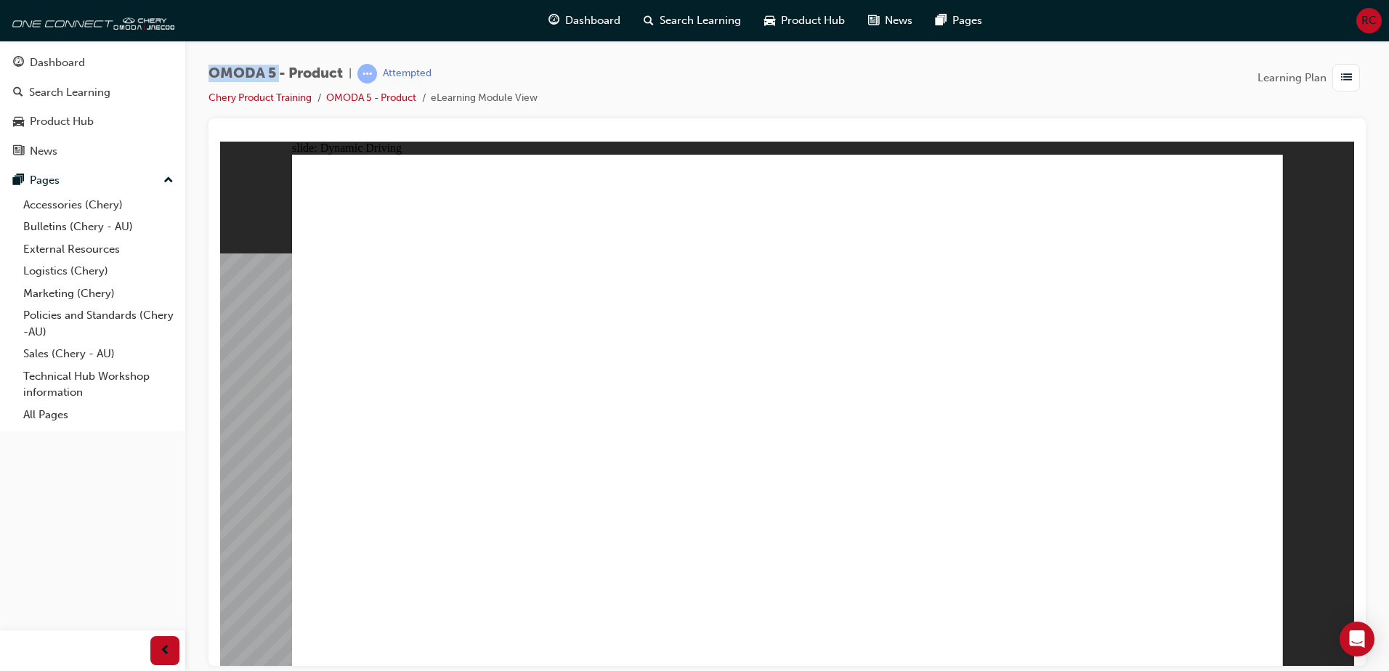
click at [279, 78] on div "OMODA 5 - Product | Attempted Chery Product Training OMODA 5 - Product eLearnin…" at bounding box center [787, 338] width 1204 height 594
drag, startPoint x: 279, startPoint y: 78, endPoint x: 259, endPoint y: 76, distance: 19.7
click at [260, 76] on span "OMODA 5 - Product" at bounding box center [276, 73] width 134 height 17
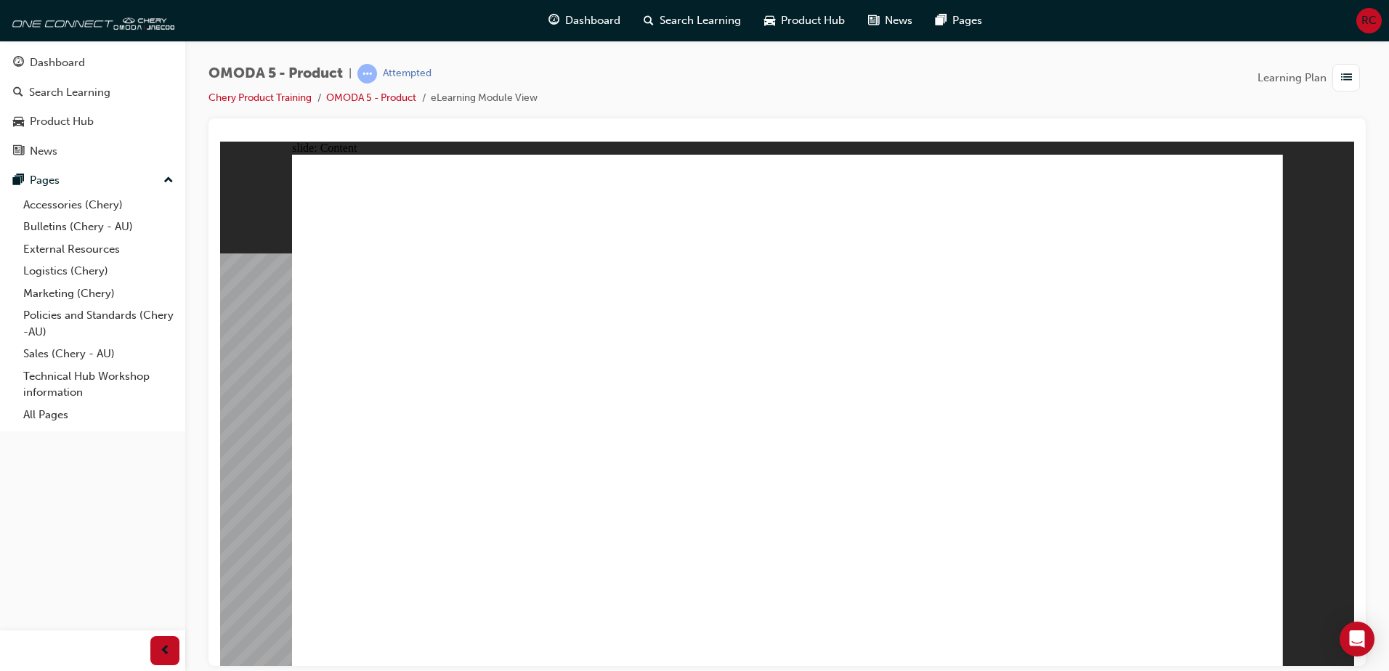
click at [220, 141] on image at bounding box center [220, 141] width 0 height 0
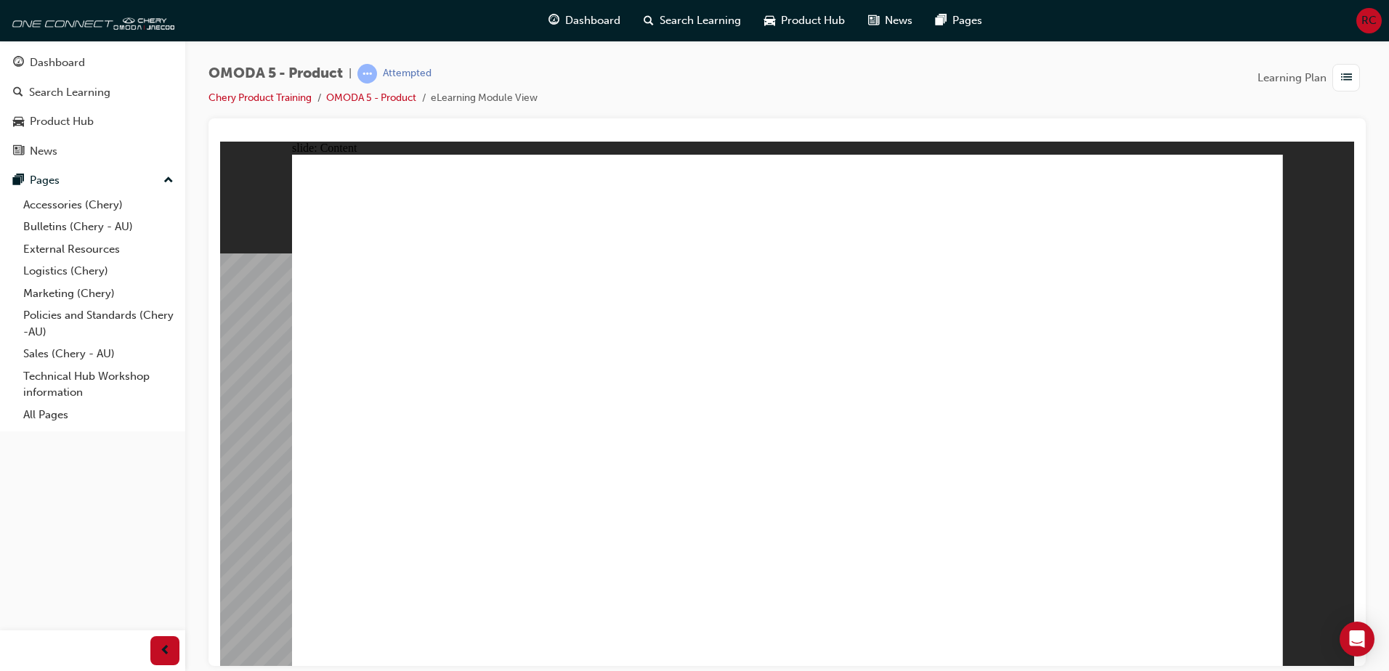
click at [220, 141] on image at bounding box center [220, 141] width 0 height 0
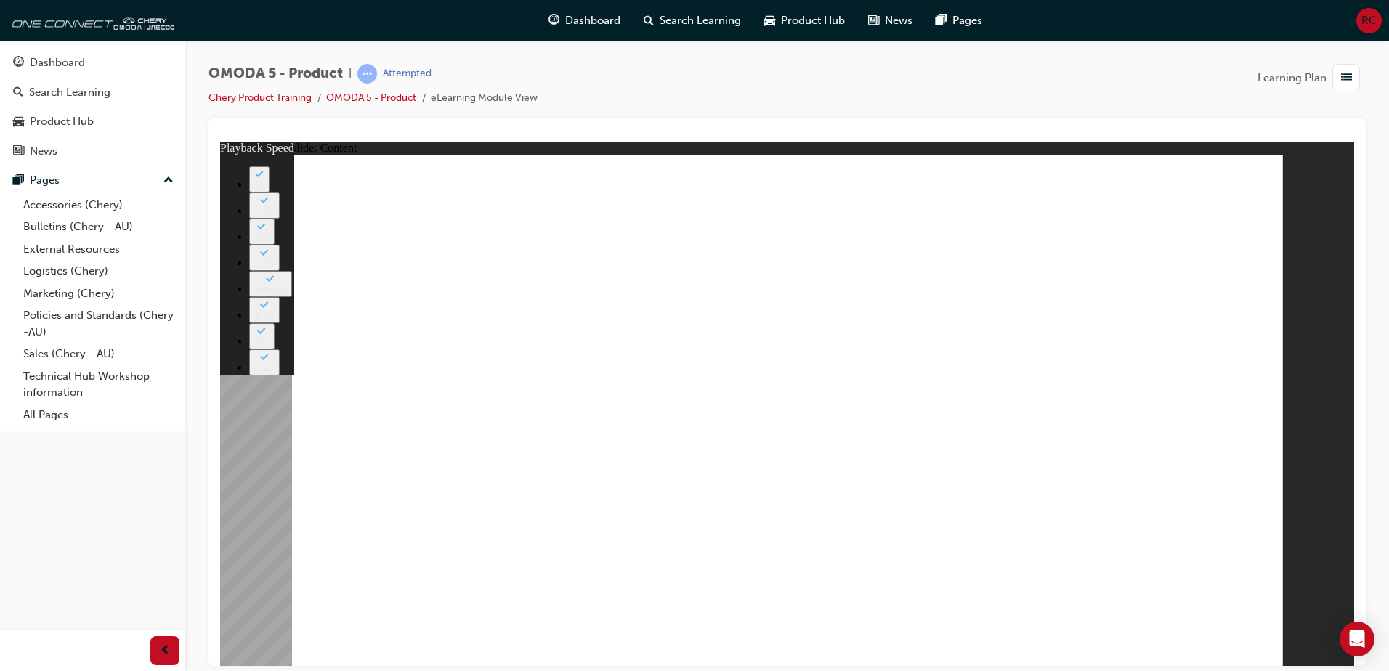
type input "0"
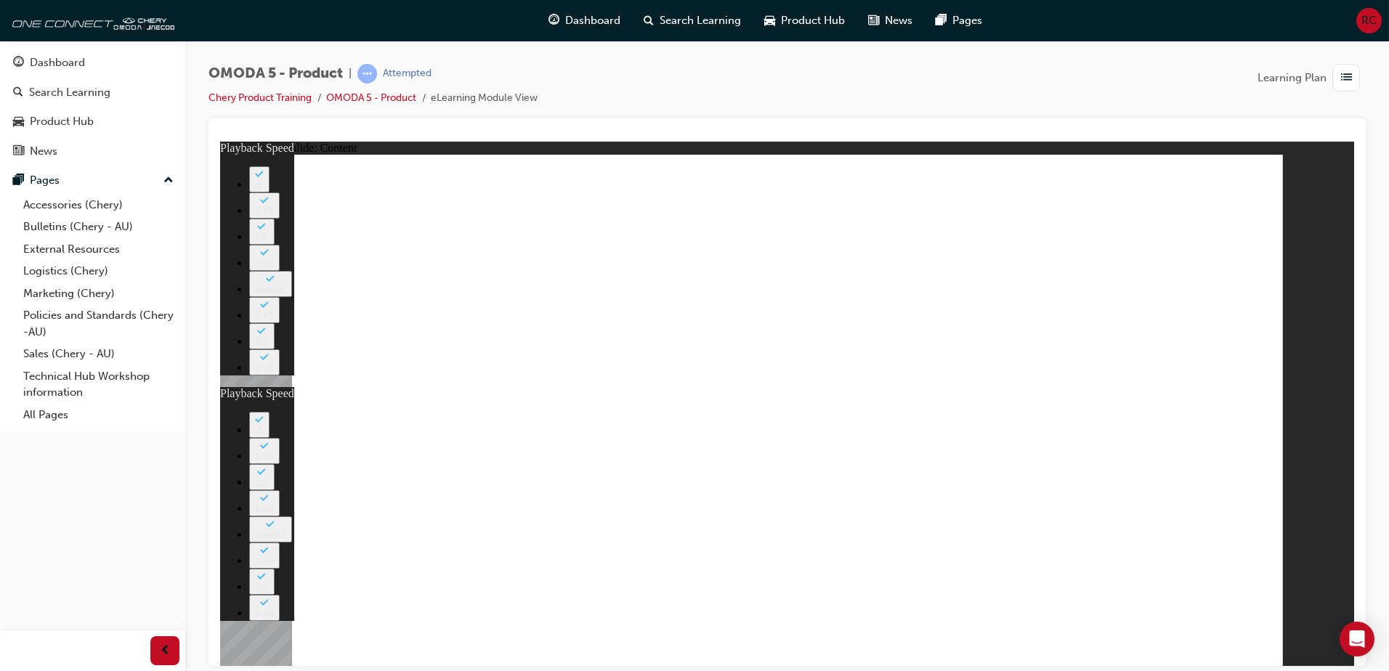
type input "0"
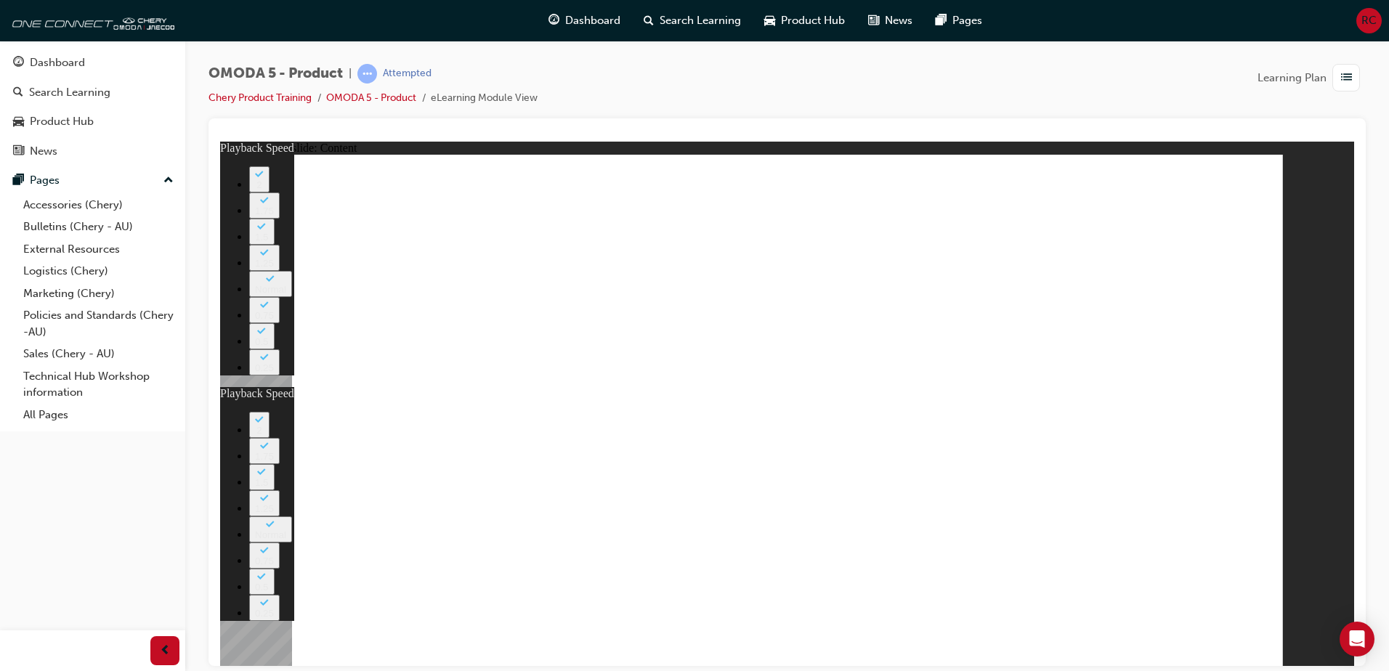
click at [220, 141] on image at bounding box center [220, 141] width 0 height 0
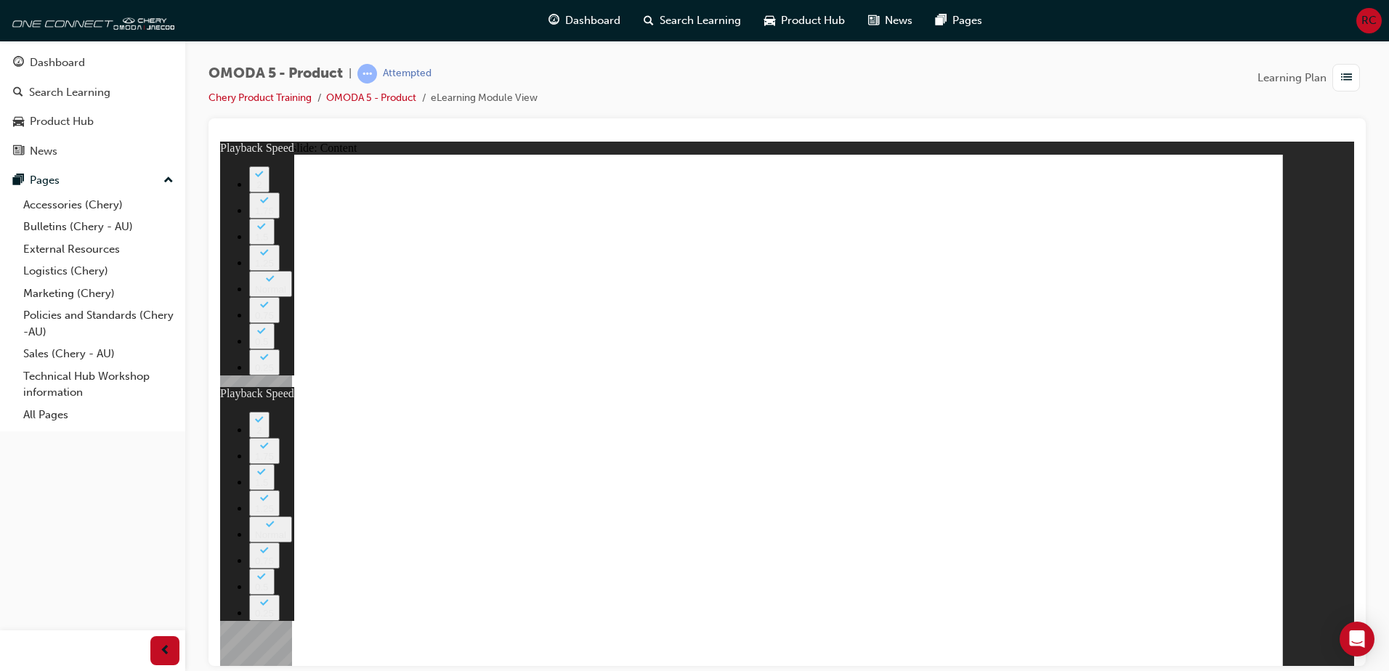
click at [220, 141] on image at bounding box center [220, 141] width 0 height 0
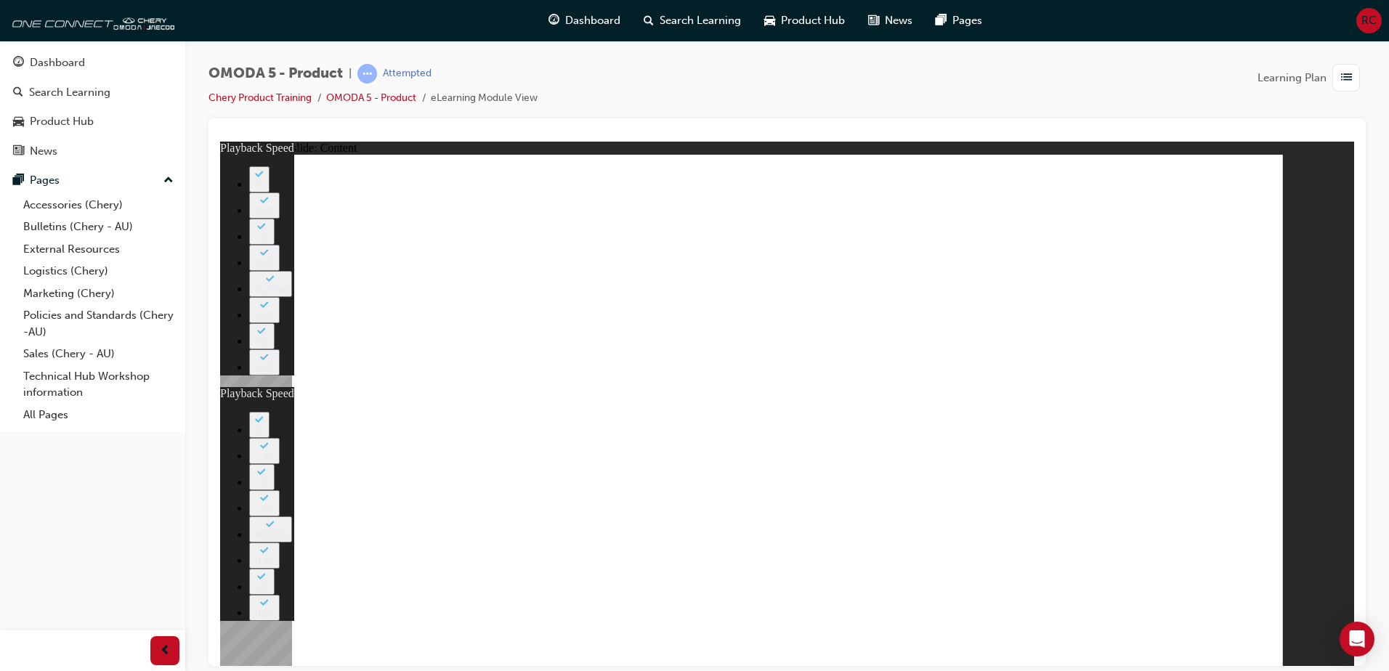
drag, startPoint x: 639, startPoint y: 258, endPoint x: 636, endPoint y: 289, distance: 31.5
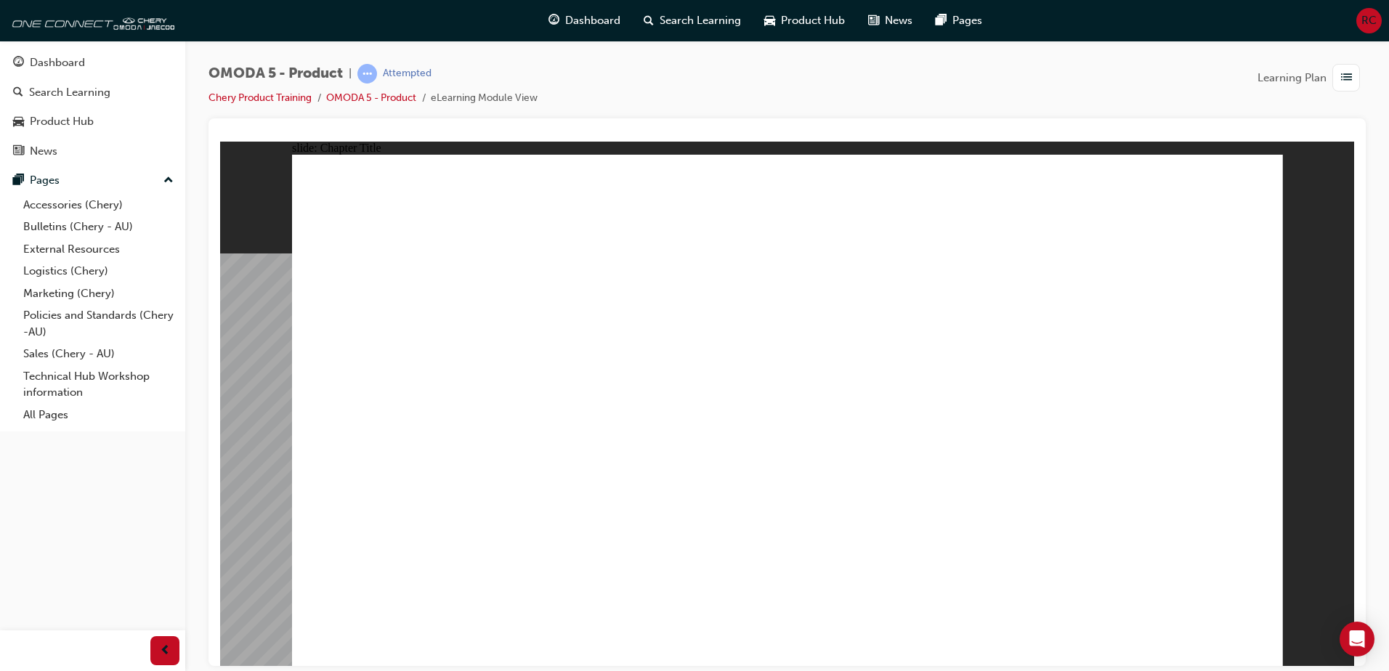
radio input "true"
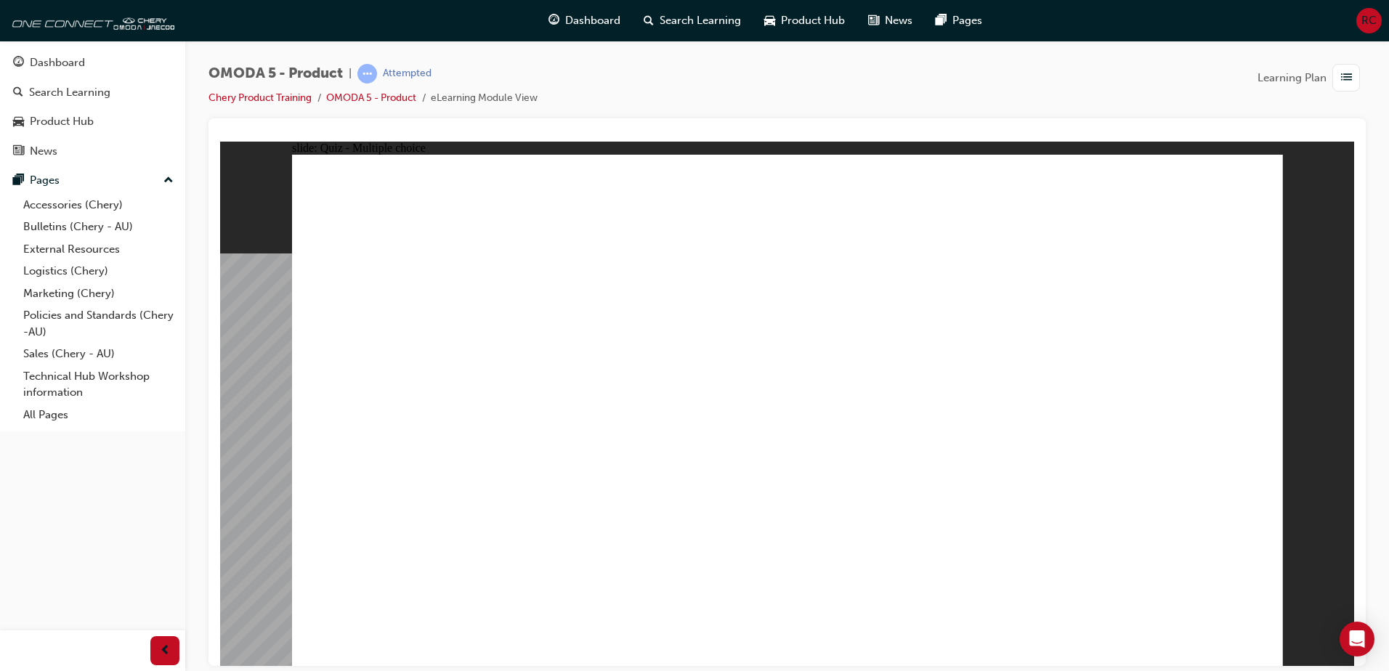
radio input "true"
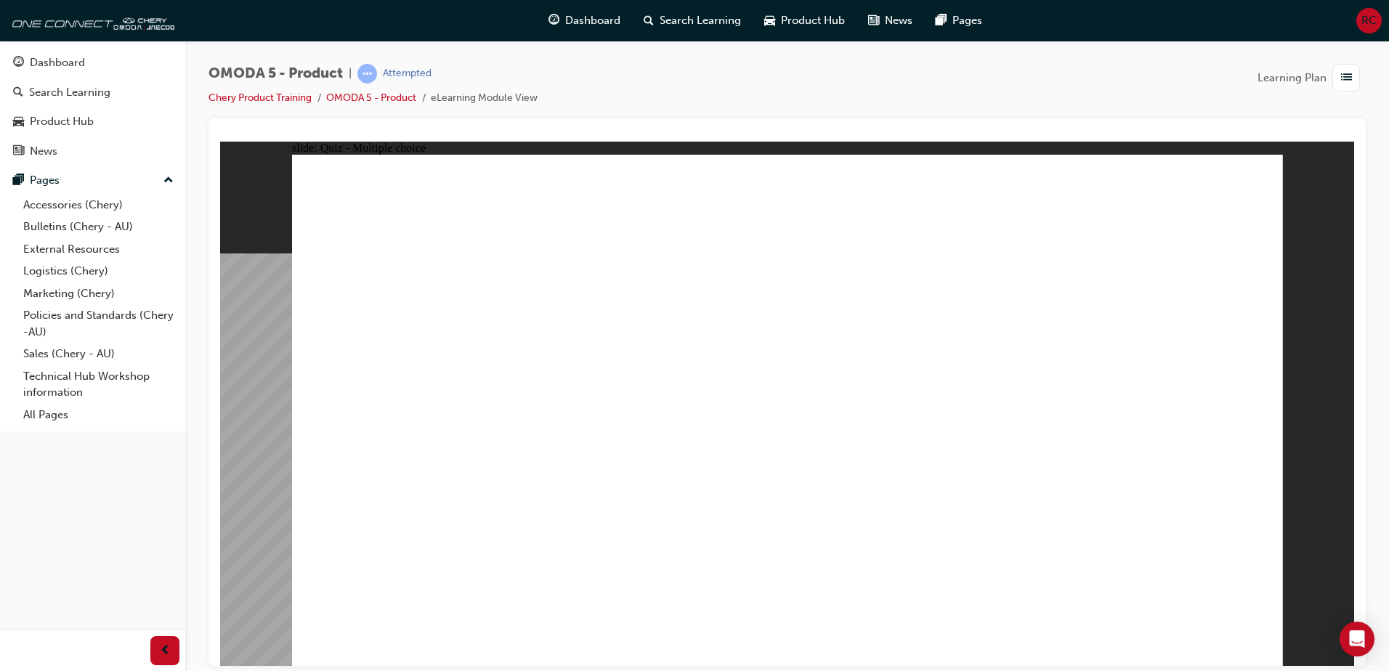
radio input "true"
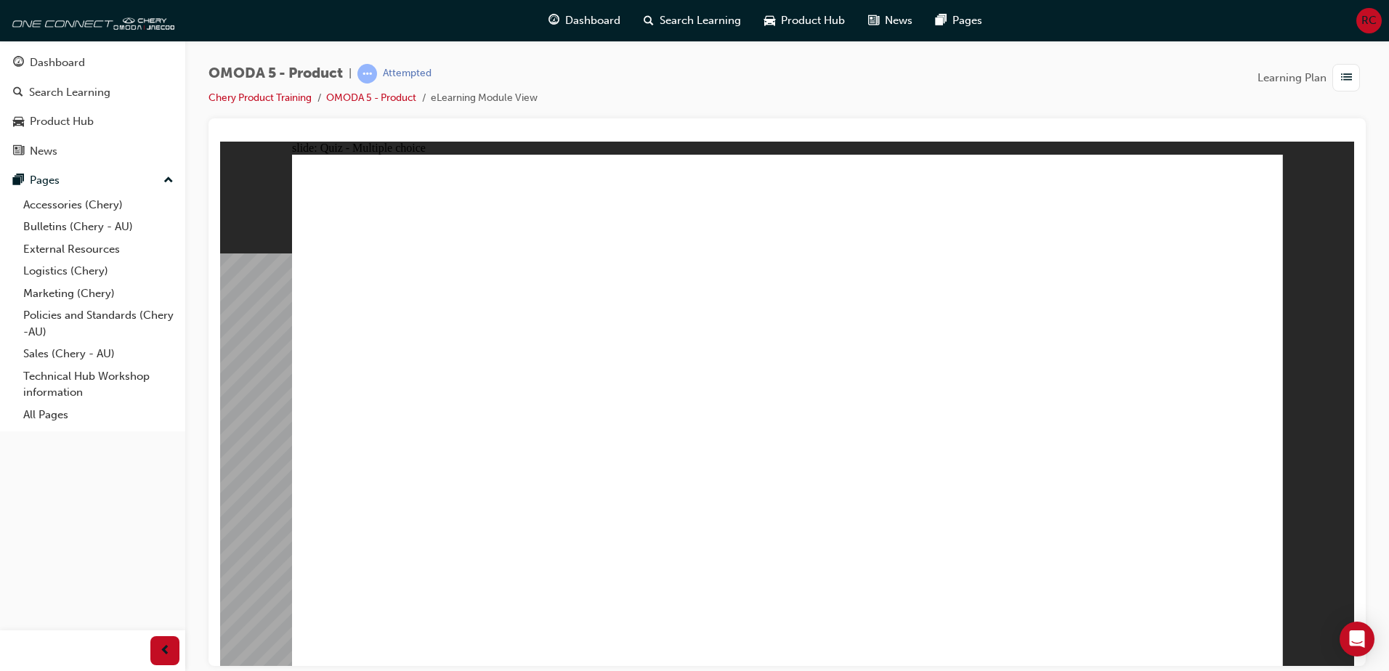
radio input "true"
drag, startPoint x: 820, startPoint y: 506, endPoint x: 805, endPoint y: 513, distance: 16.6
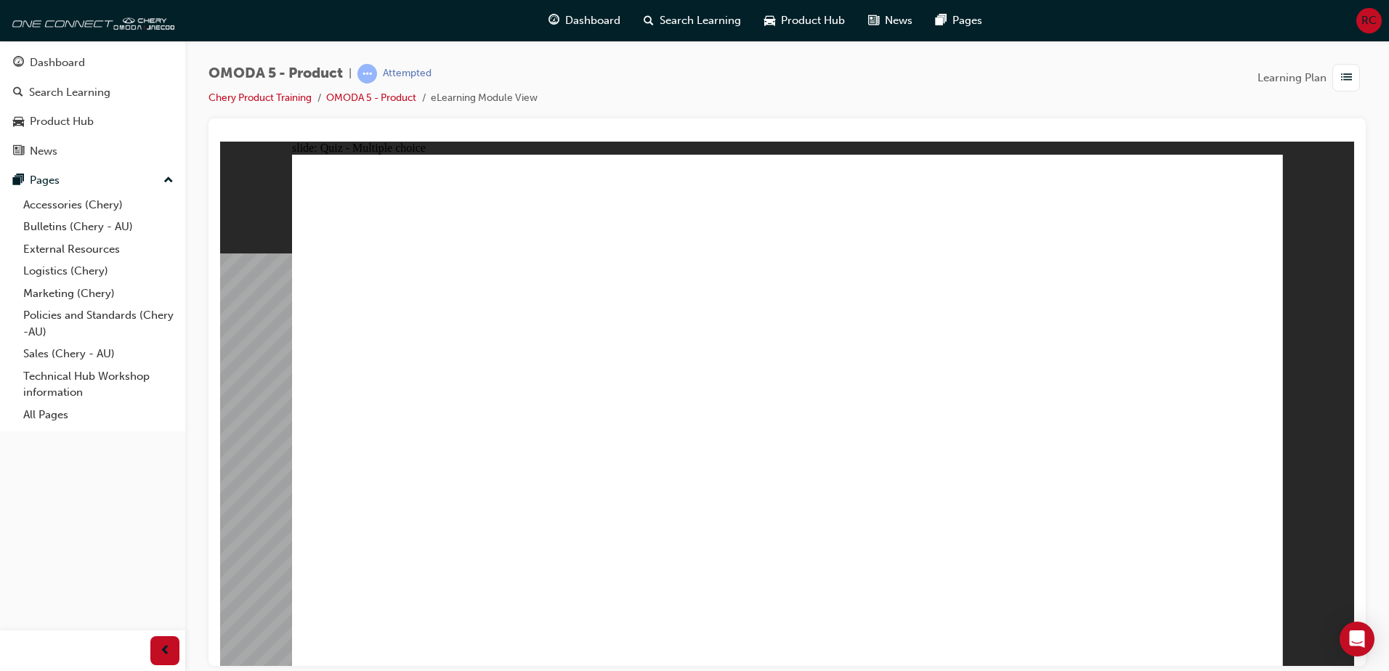
drag, startPoint x: 846, startPoint y: 293, endPoint x: 456, endPoint y: 514, distance: 449.0
drag, startPoint x: 1015, startPoint y: 194, endPoint x: 642, endPoint y: 515, distance: 492.0
drag, startPoint x: 1189, startPoint y: 285, endPoint x: 857, endPoint y: 506, distance: 398.8
drag, startPoint x: 1141, startPoint y: 345, endPoint x: 1025, endPoint y: 514, distance: 205.4
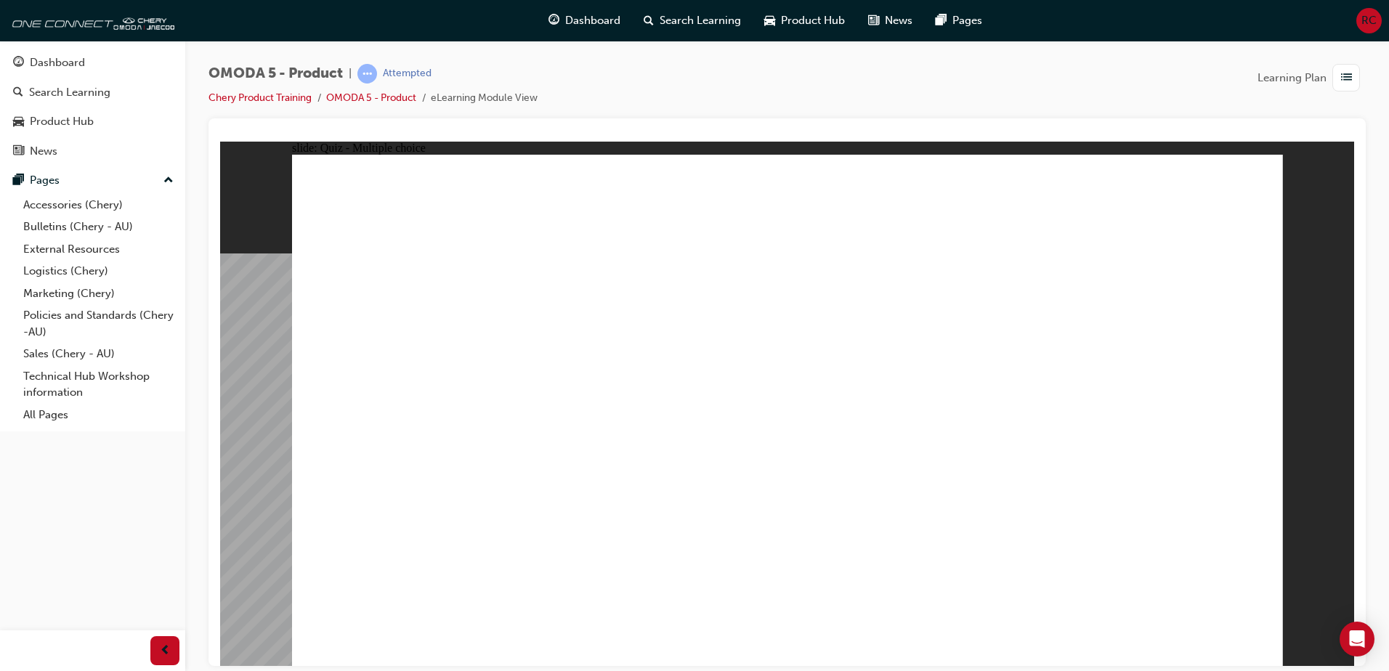
radio input "true"
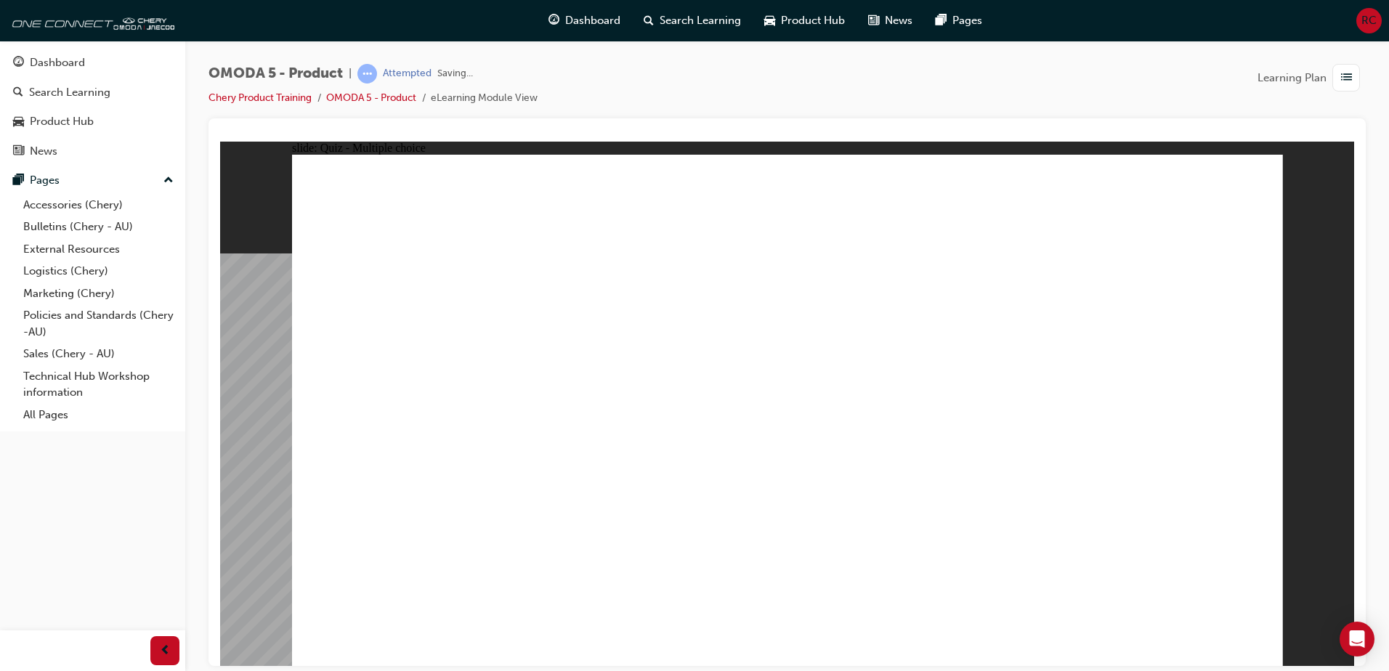
drag, startPoint x: 1117, startPoint y: 333, endPoint x: 424, endPoint y: 466, distance: 705.6
drag, startPoint x: 1065, startPoint y: 246, endPoint x: 583, endPoint y: 455, distance: 525.6
drag, startPoint x: 929, startPoint y: 253, endPoint x: 861, endPoint y: 464, distance: 221.3
drag, startPoint x: 880, startPoint y: 339, endPoint x: 1019, endPoint y: 472, distance: 191.7
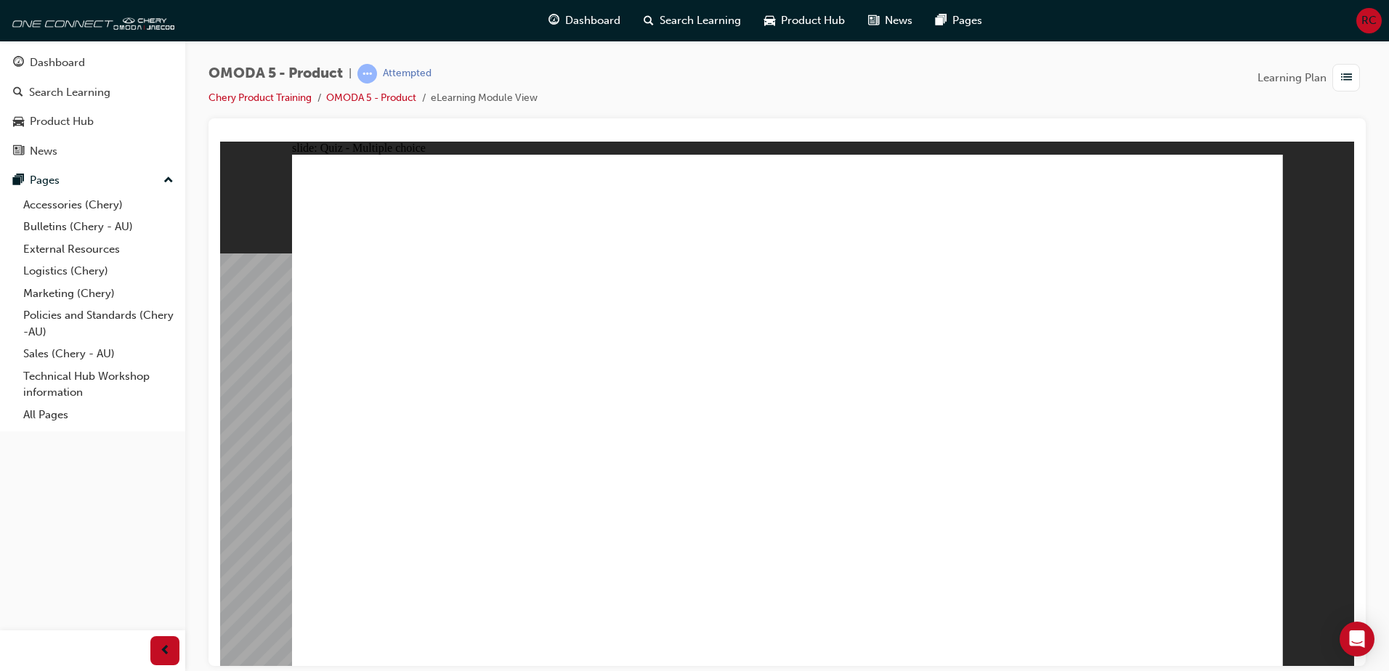
radio input "true"
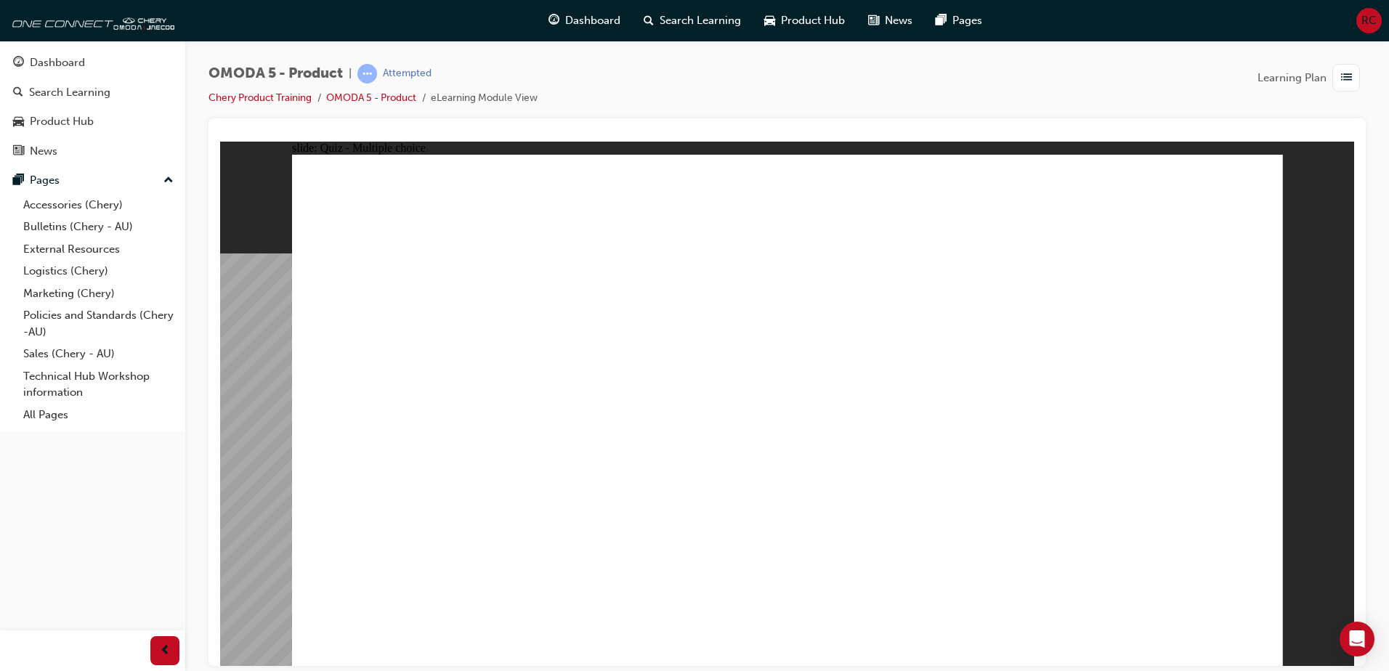
drag, startPoint x: 922, startPoint y: 363, endPoint x: 396, endPoint y: 412, distance: 528.3
drag, startPoint x: 402, startPoint y: 398, endPoint x: 940, endPoint y: 359, distance: 539.8
drag, startPoint x: 1088, startPoint y: 189, endPoint x: 397, endPoint y: 400, distance: 722.6
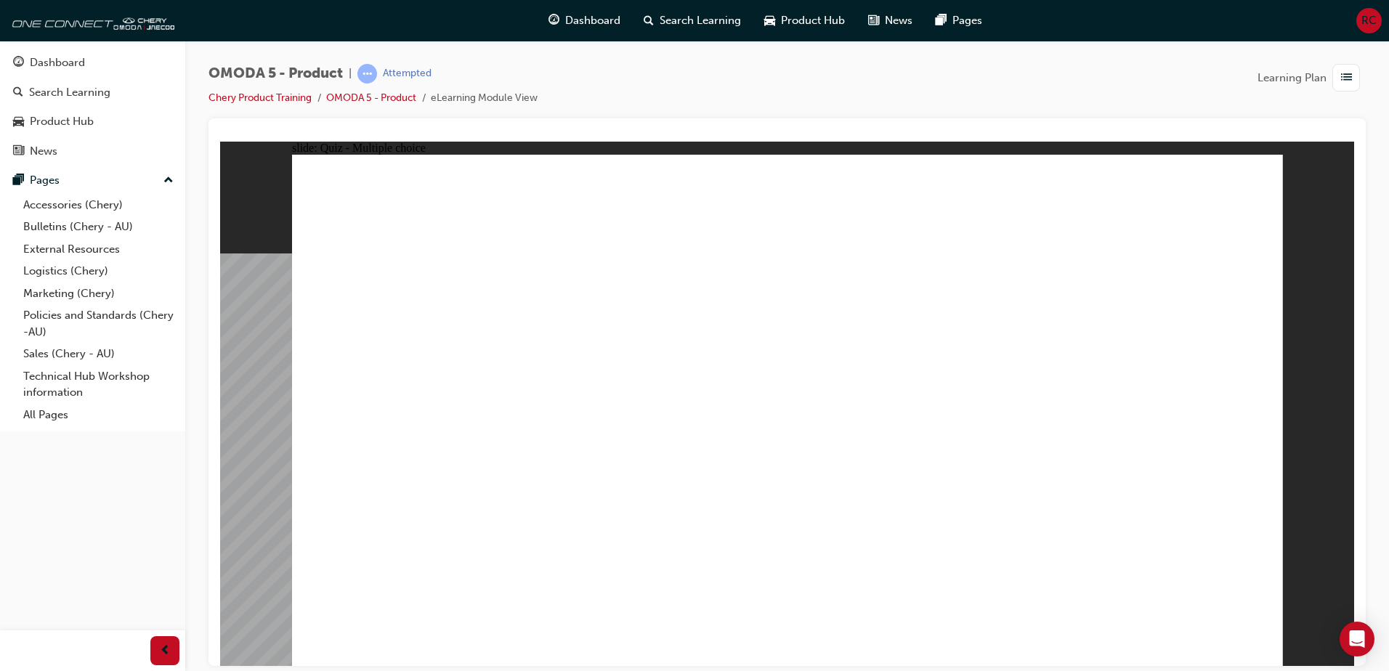
radio input "true"
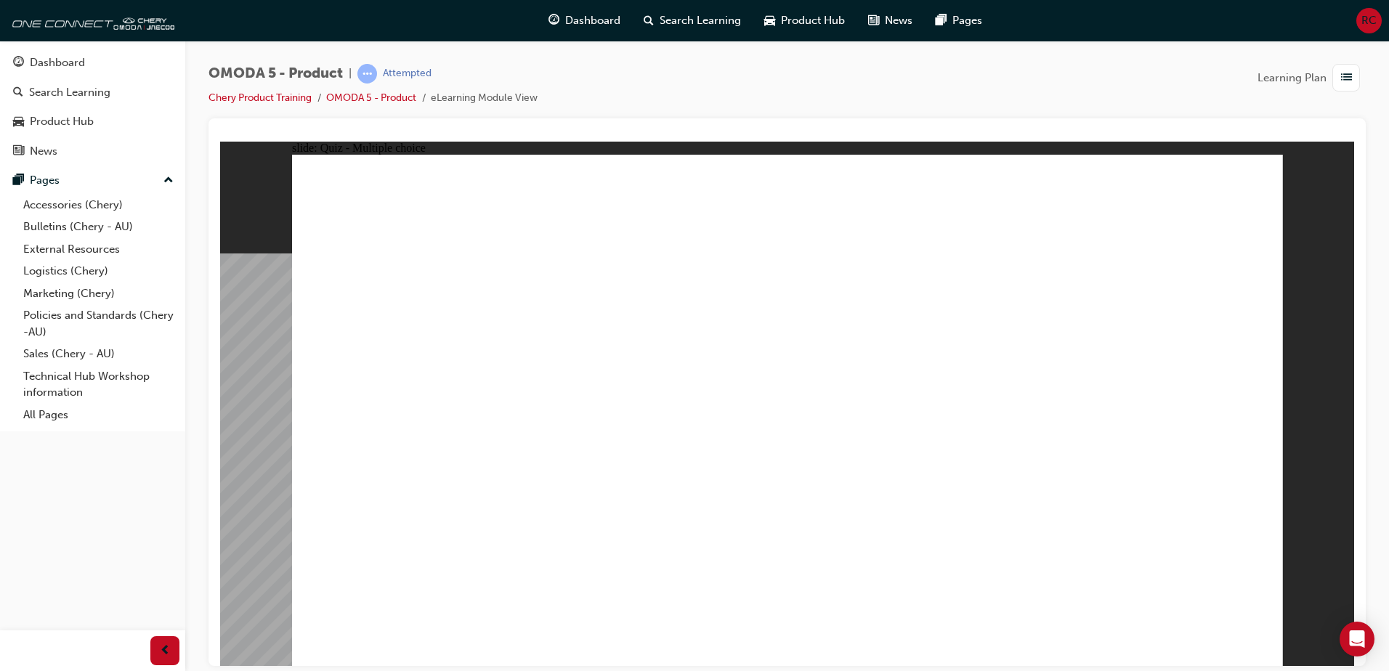
radio input "false"
radio input "true"
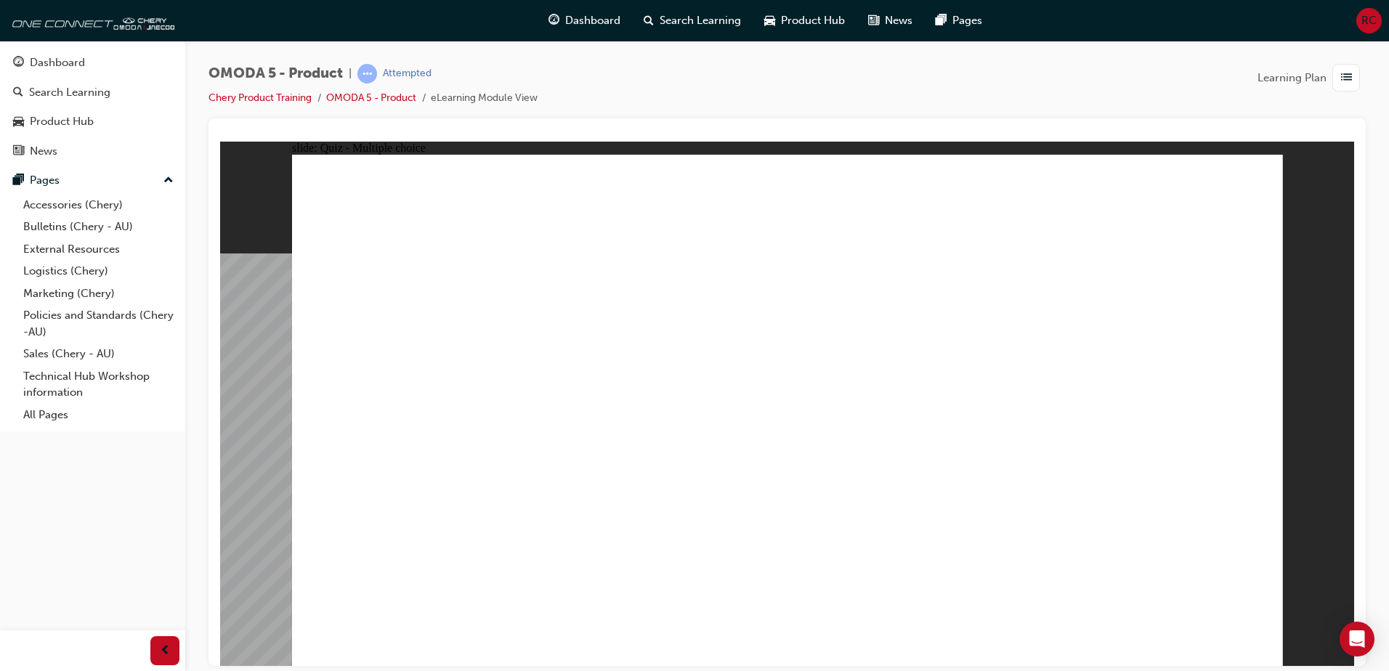
radio input "false"
radio input "true"
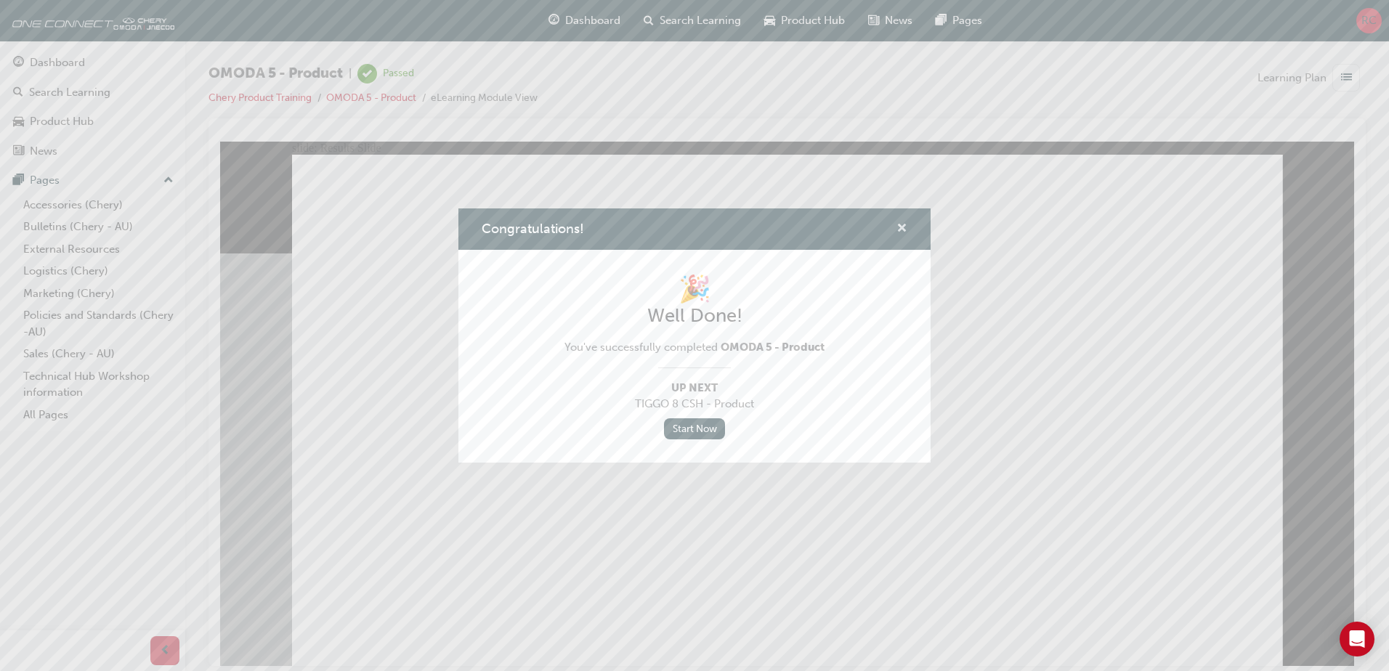
click at [901, 223] on span "cross-icon" at bounding box center [902, 229] width 11 height 13
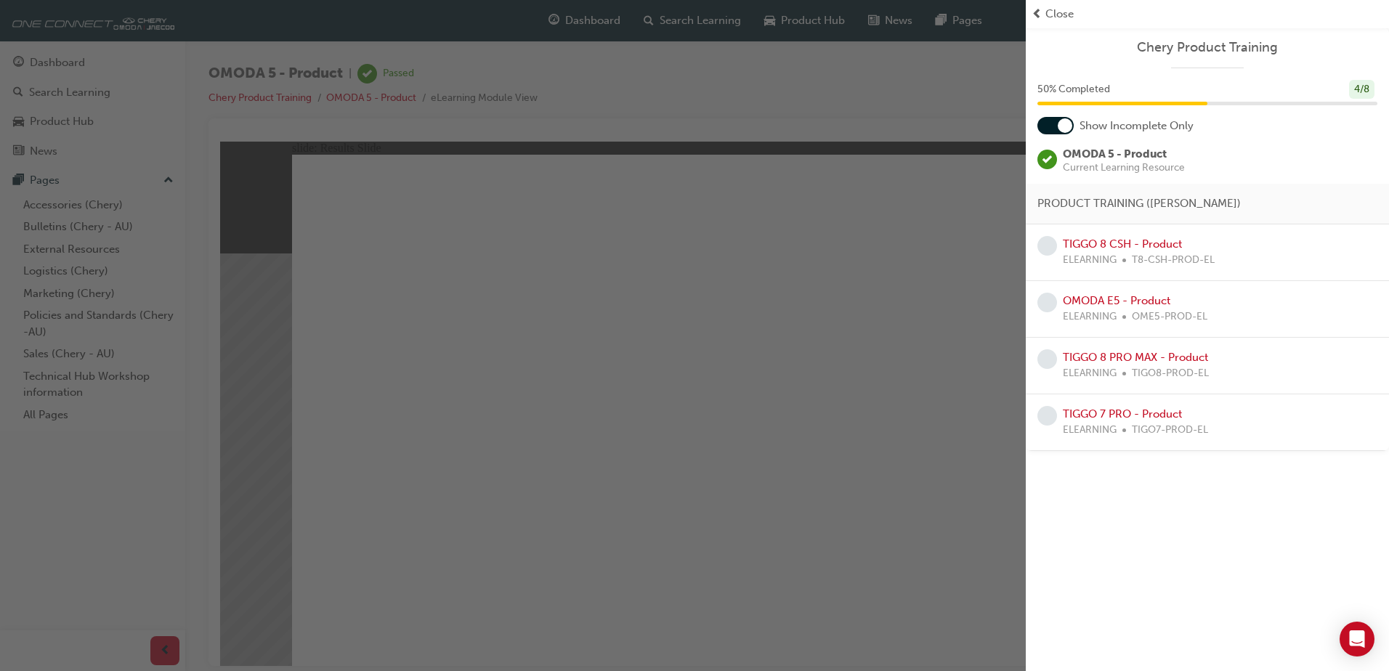
click at [848, 311] on div "button" at bounding box center [513, 335] width 1026 height 671
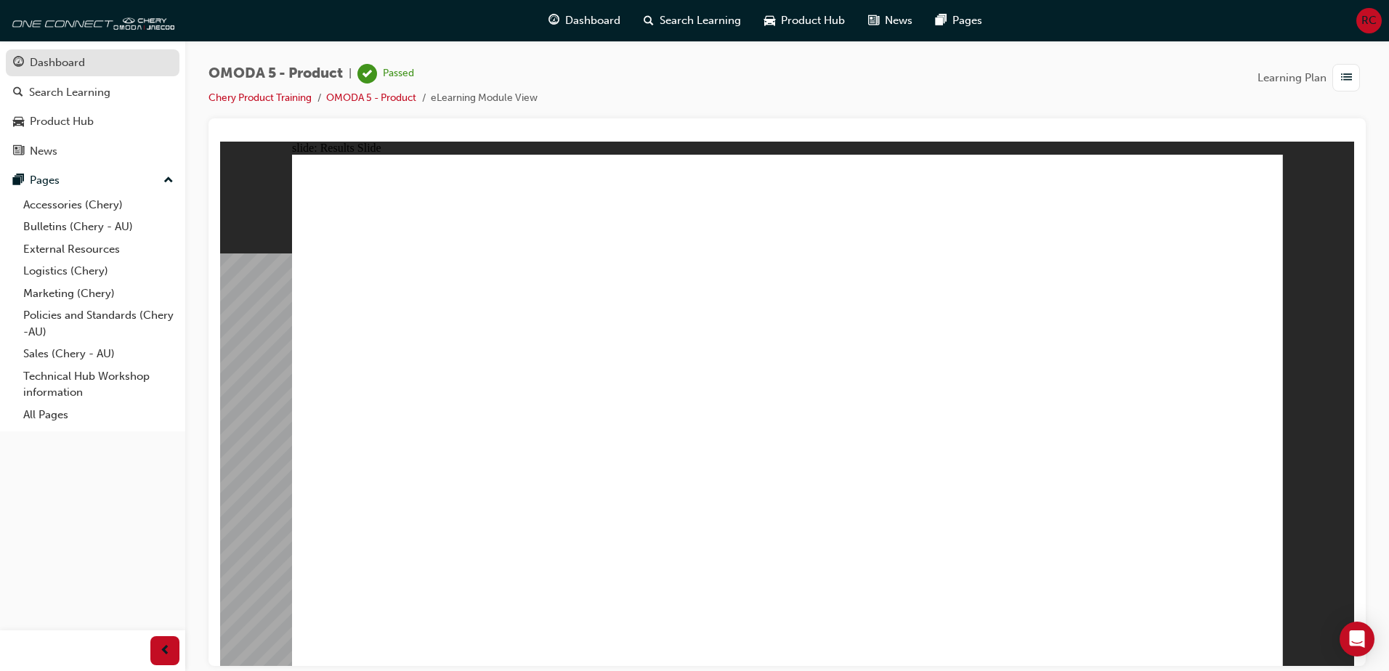
click at [75, 68] on div "Dashboard" at bounding box center [57, 62] width 55 height 17
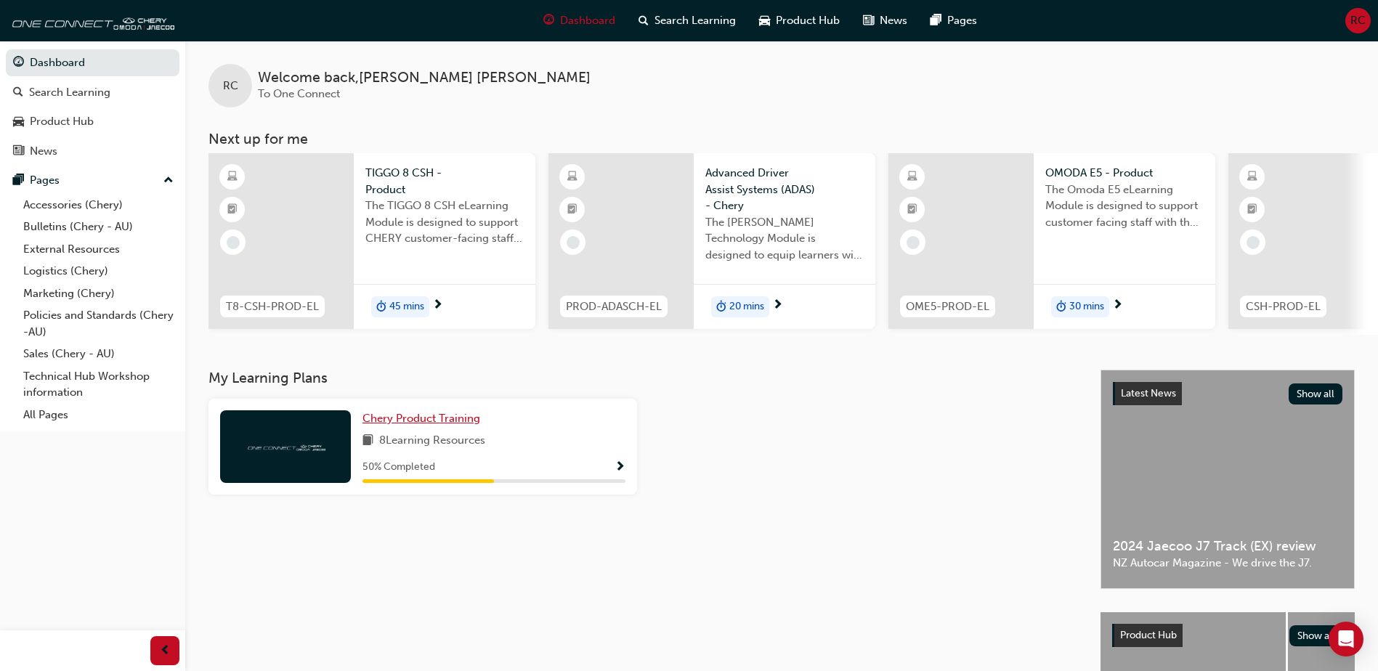
click at [449, 421] on span "Chery Product Training" at bounding box center [422, 418] width 118 height 13
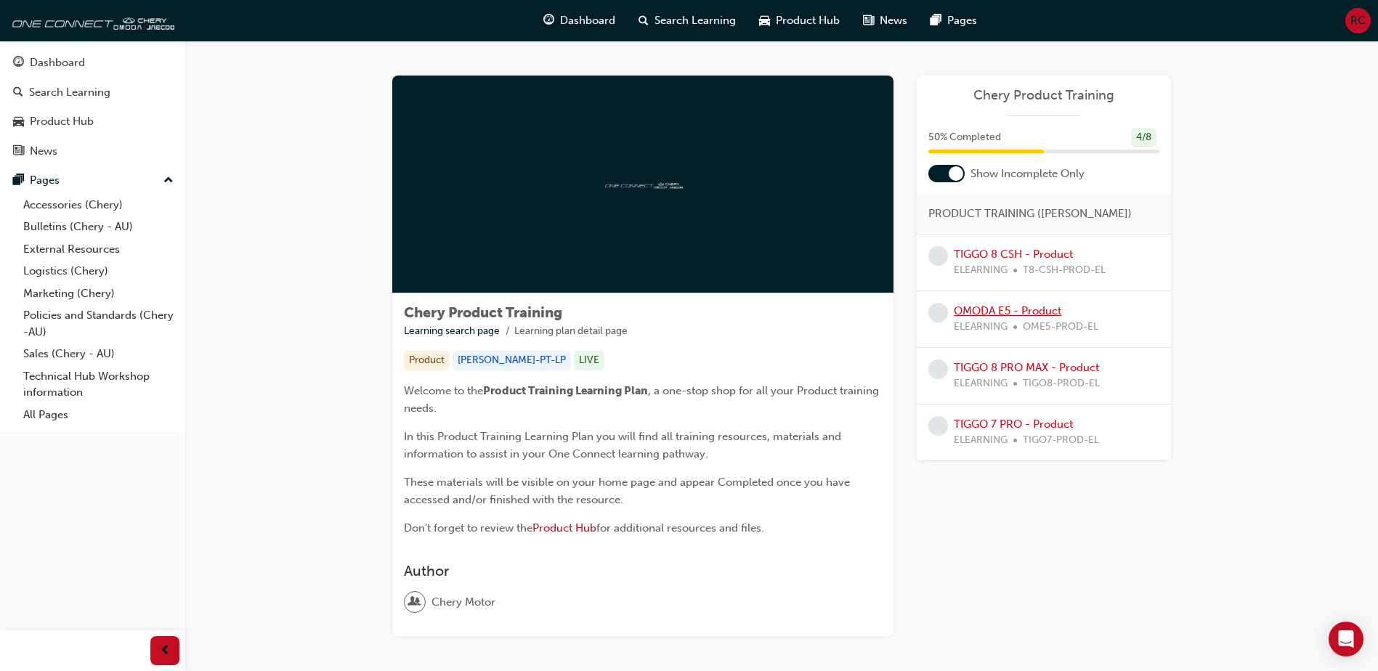
click at [1032, 312] on link "OMODA E5 - Product" at bounding box center [1008, 310] width 108 height 13
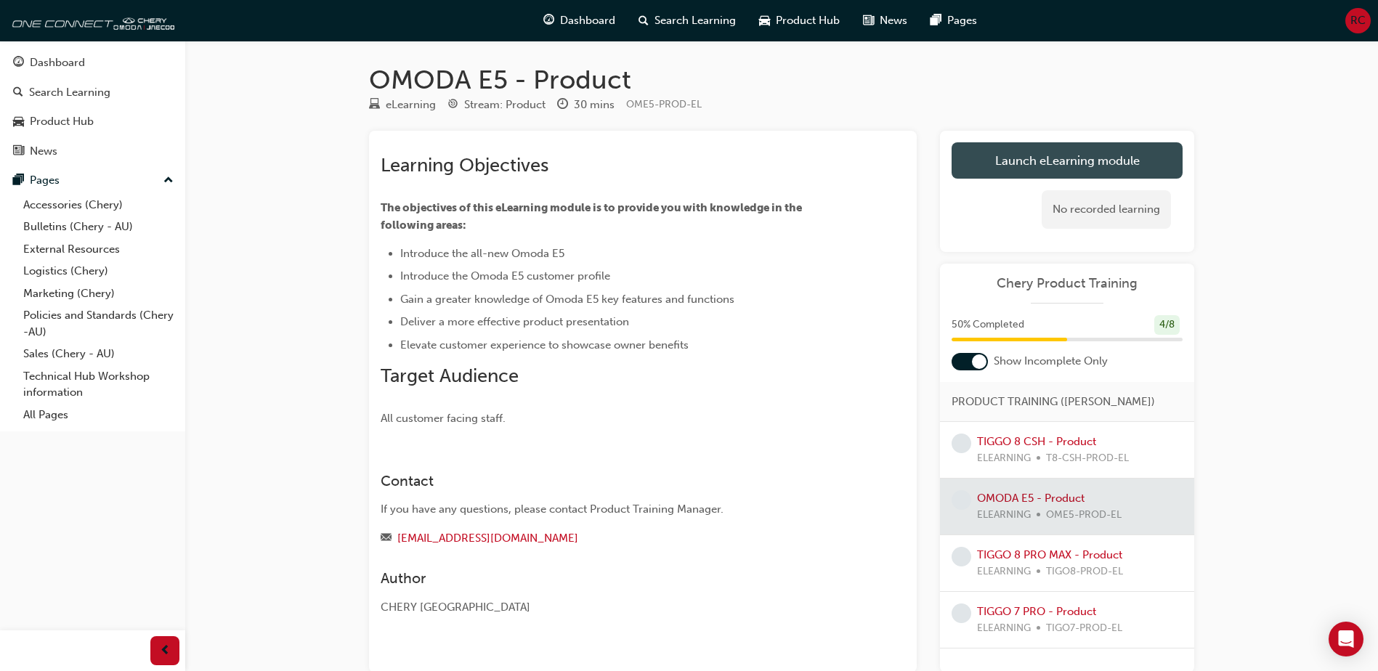
click at [1111, 164] on link "Launch eLearning module" at bounding box center [1067, 160] width 231 height 36
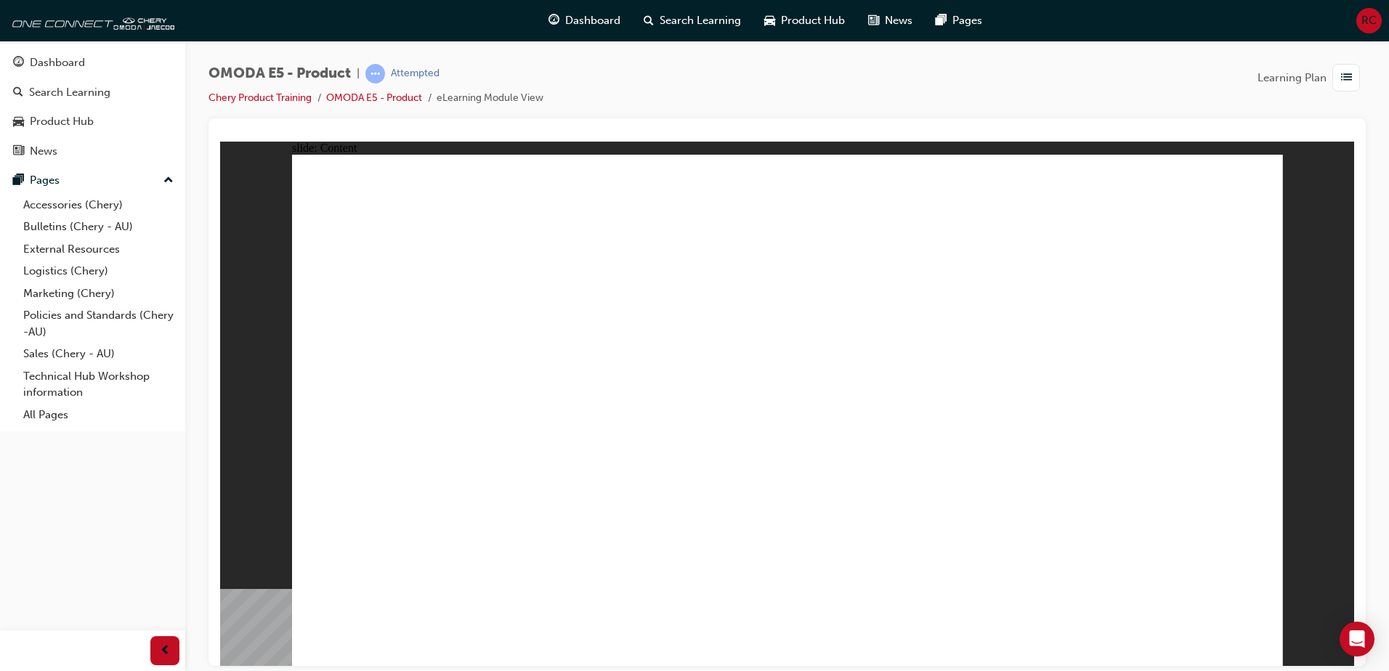
drag, startPoint x: 861, startPoint y: 499, endPoint x: 900, endPoint y: 473, distance: 47.2
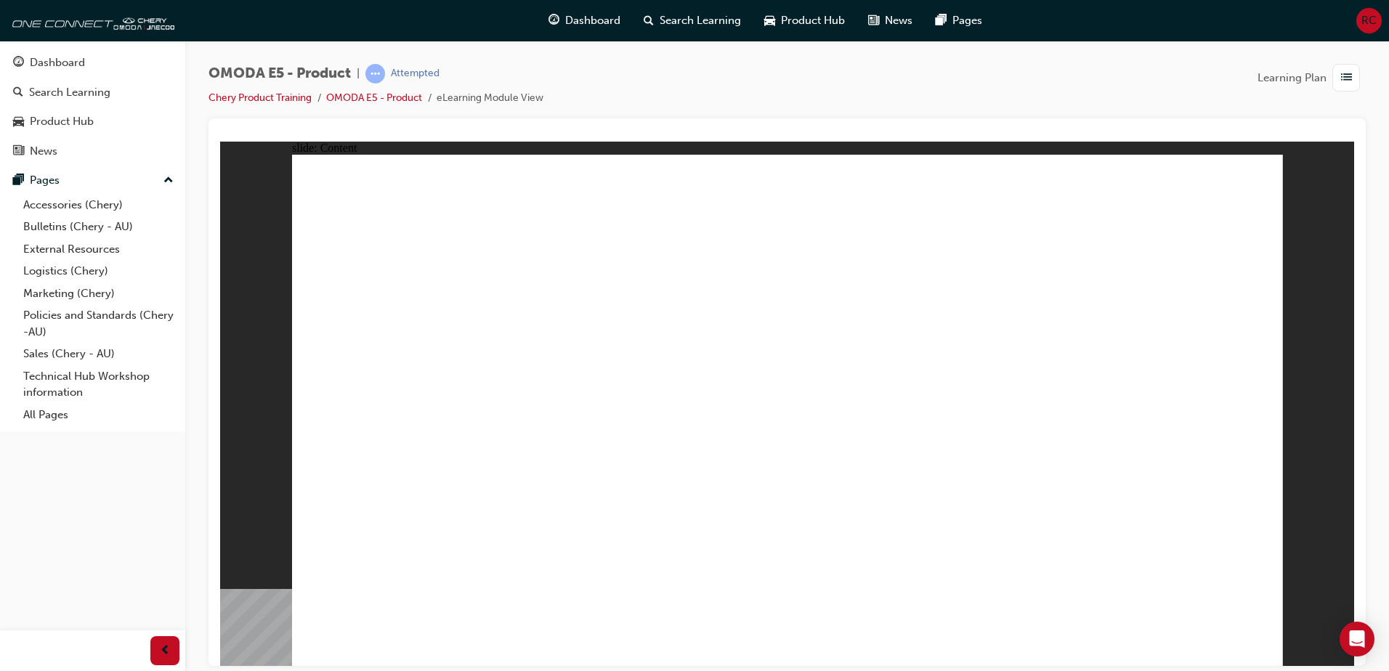
drag, startPoint x: 1213, startPoint y: 650, endPoint x: 1205, endPoint y: 648, distance: 7.6
